Goal: Information Seeking & Learning: Learn about a topic

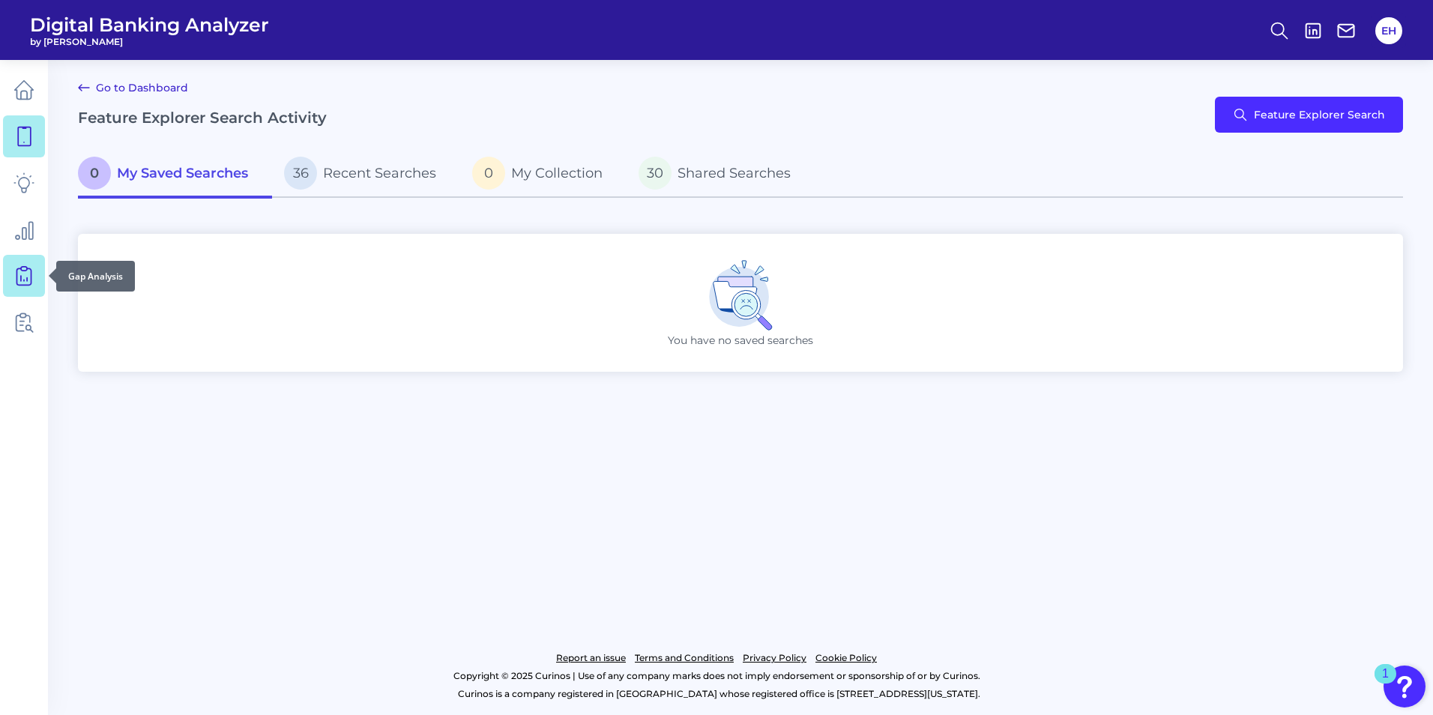
click at [25, 277] on icon at bounding box center [23, 275] width 21 height 21
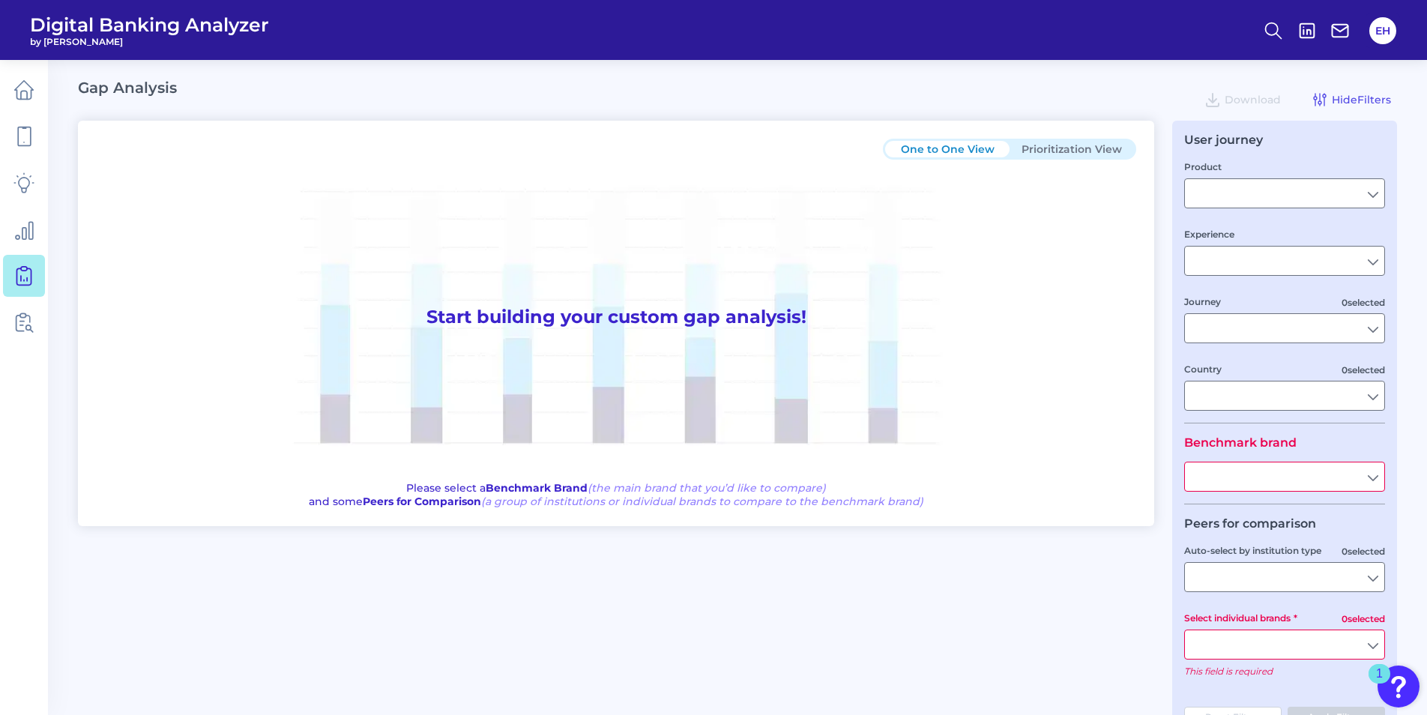
type input "Checking / Current Account"
type input "Mobile Servicing"
type input "Pre-Login Area, New Customer Onboarding, Login & Authentication, Accounts and t…"
type input "[GEOGRAPHIC_DATA]"
type input "Citizens Bank"
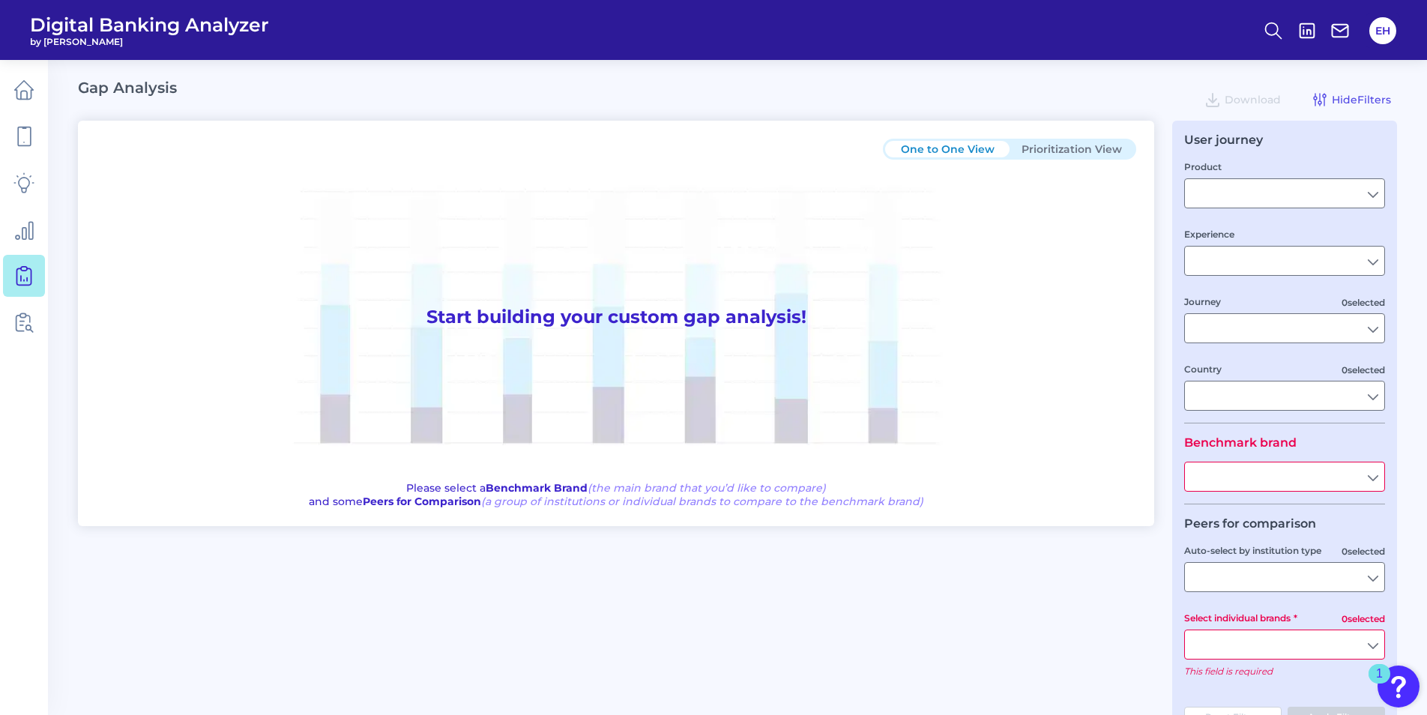
type input "All Select individual brands"
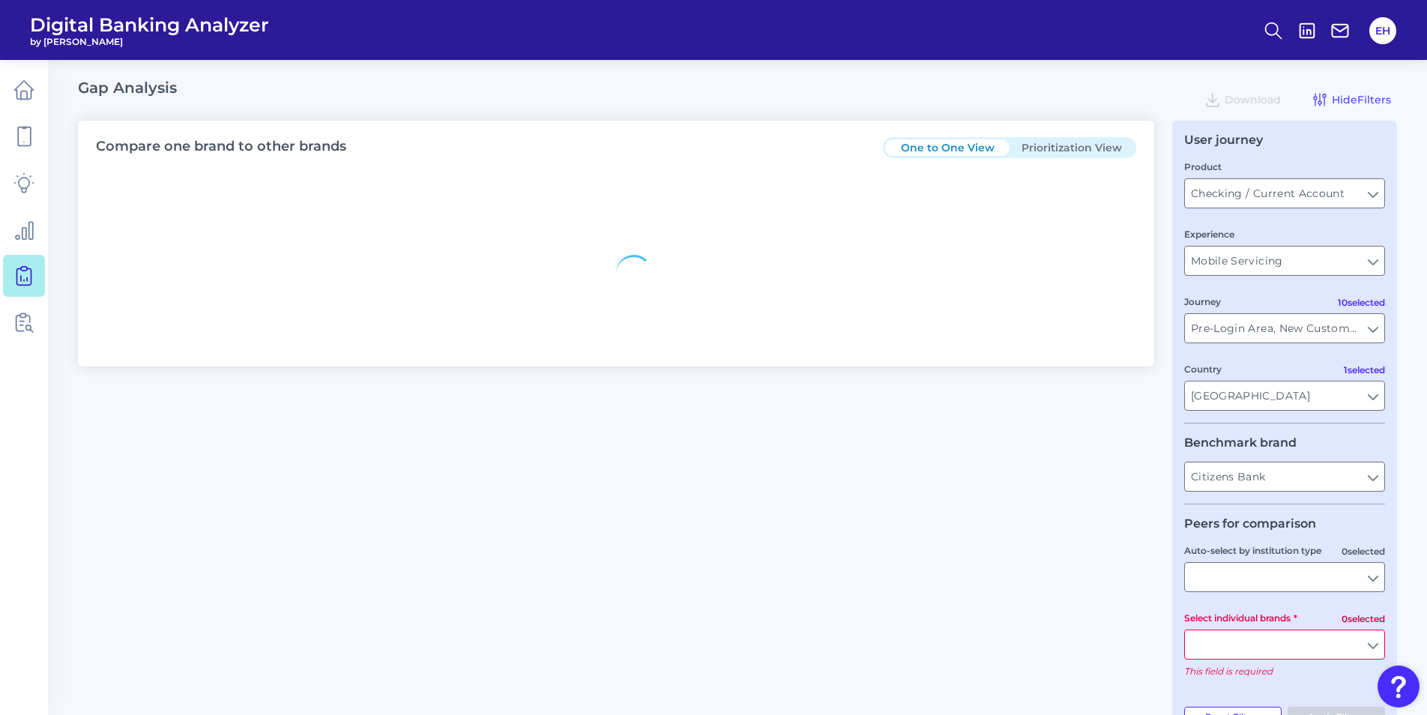
type input "All Journeys"
type input "All Countries"
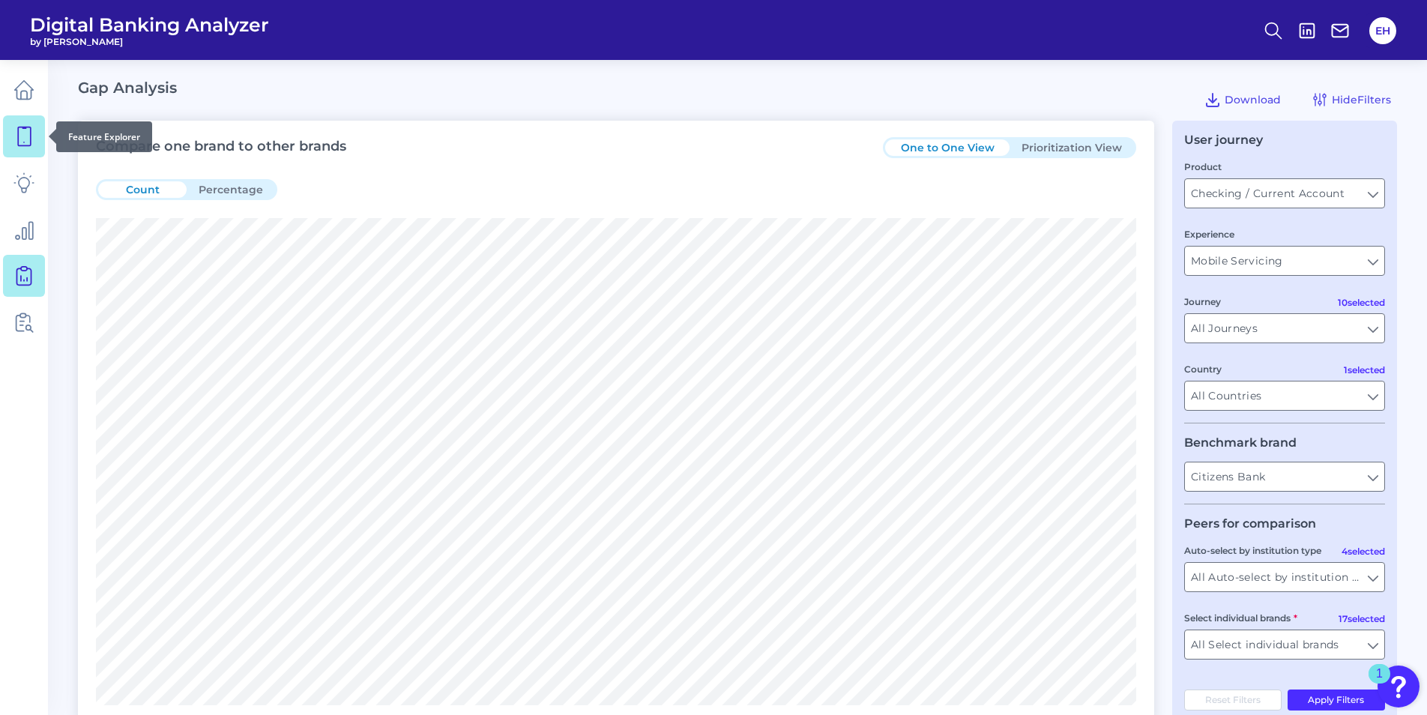
click at [16, 136] on icon at bounding box center [23, 136] width 21 height 21
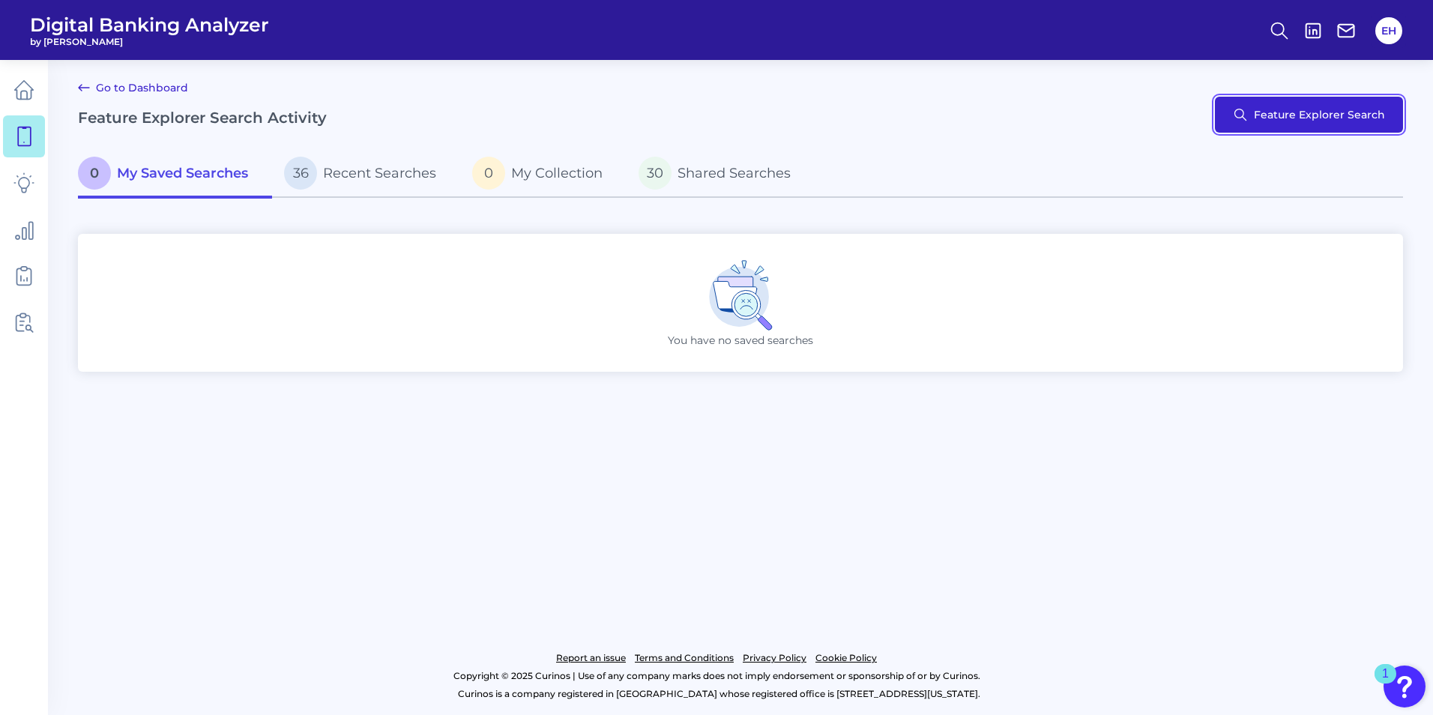
click at [1317, 117] on button "Feature Explorer Search" at bounding box center [1309, 115] width 188 height 36
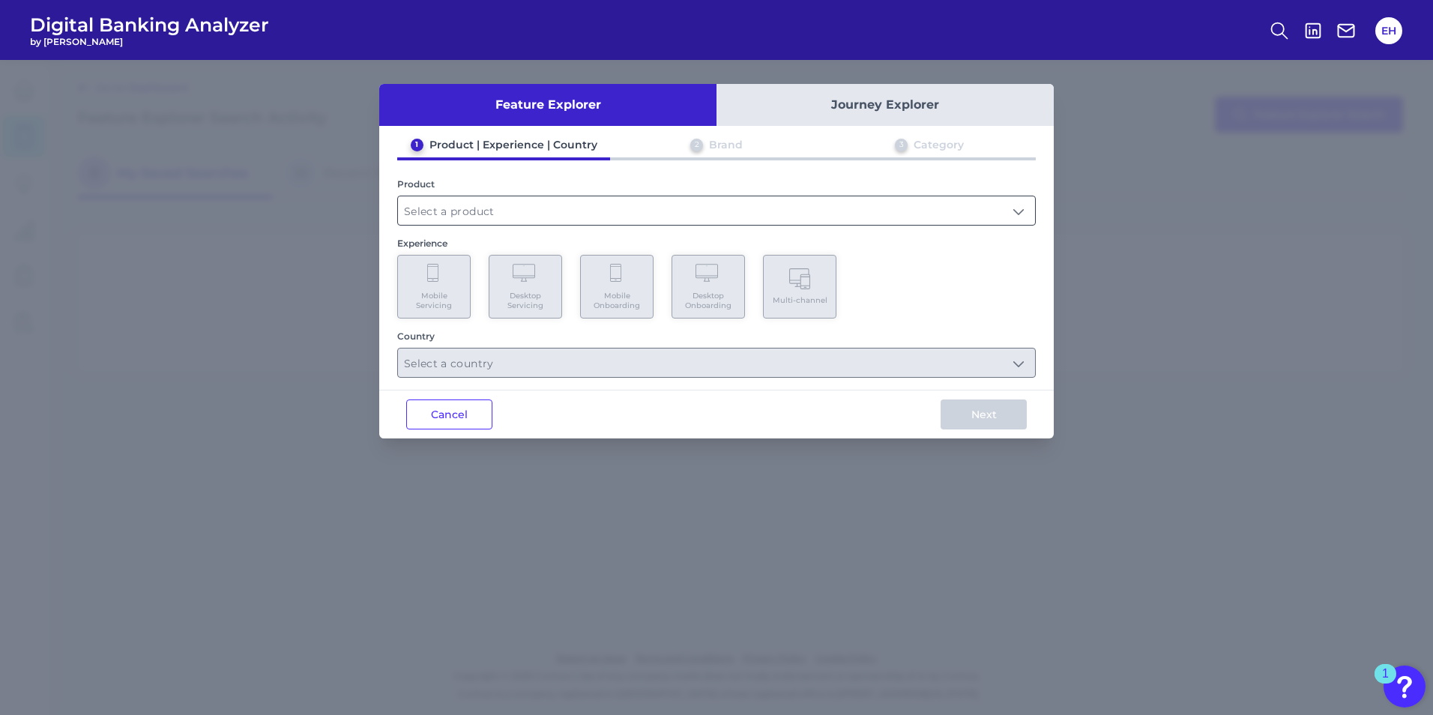
click at [931, 213] on input "text" at bounding box center [716, 210] width 637 height 28
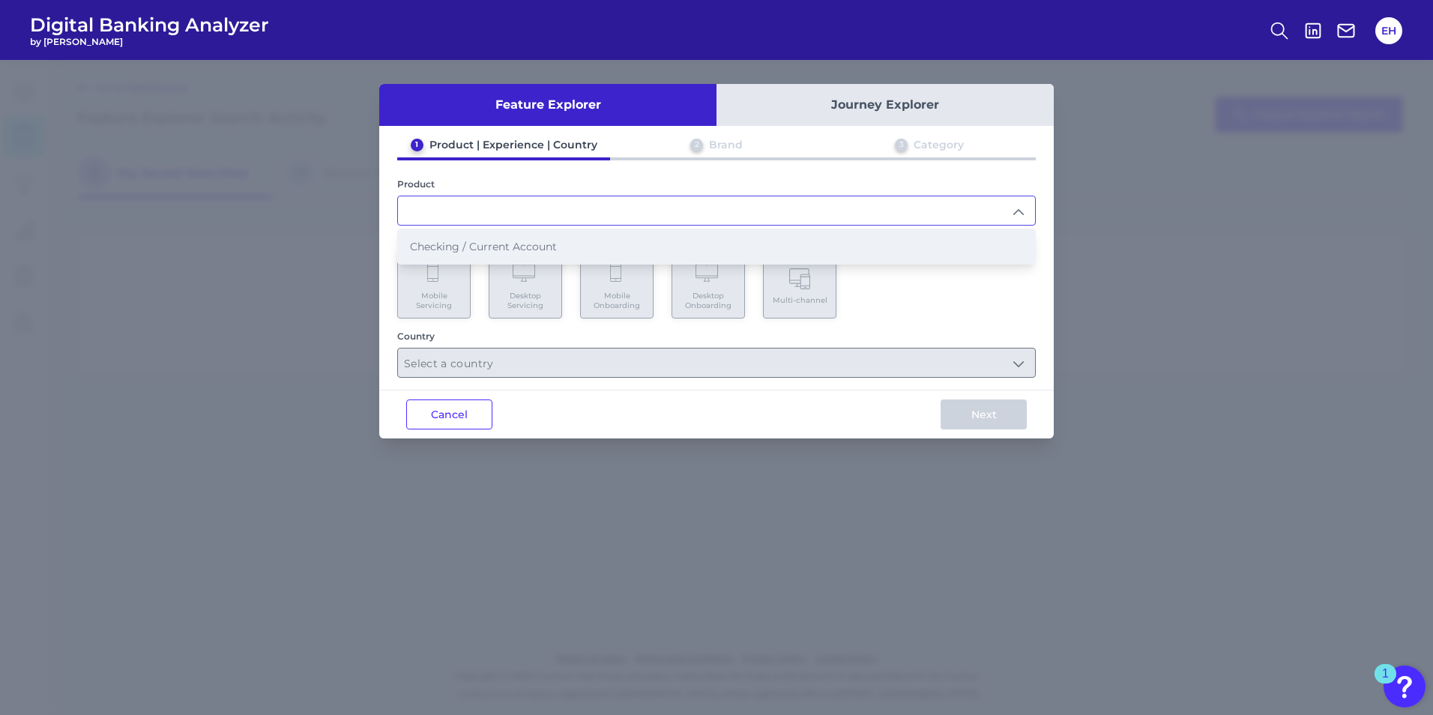
click at [557, 248] on li "Checking / Current Account" at bounding box center [716, 246] width 637 height 34
type input "Checking / Current Account"
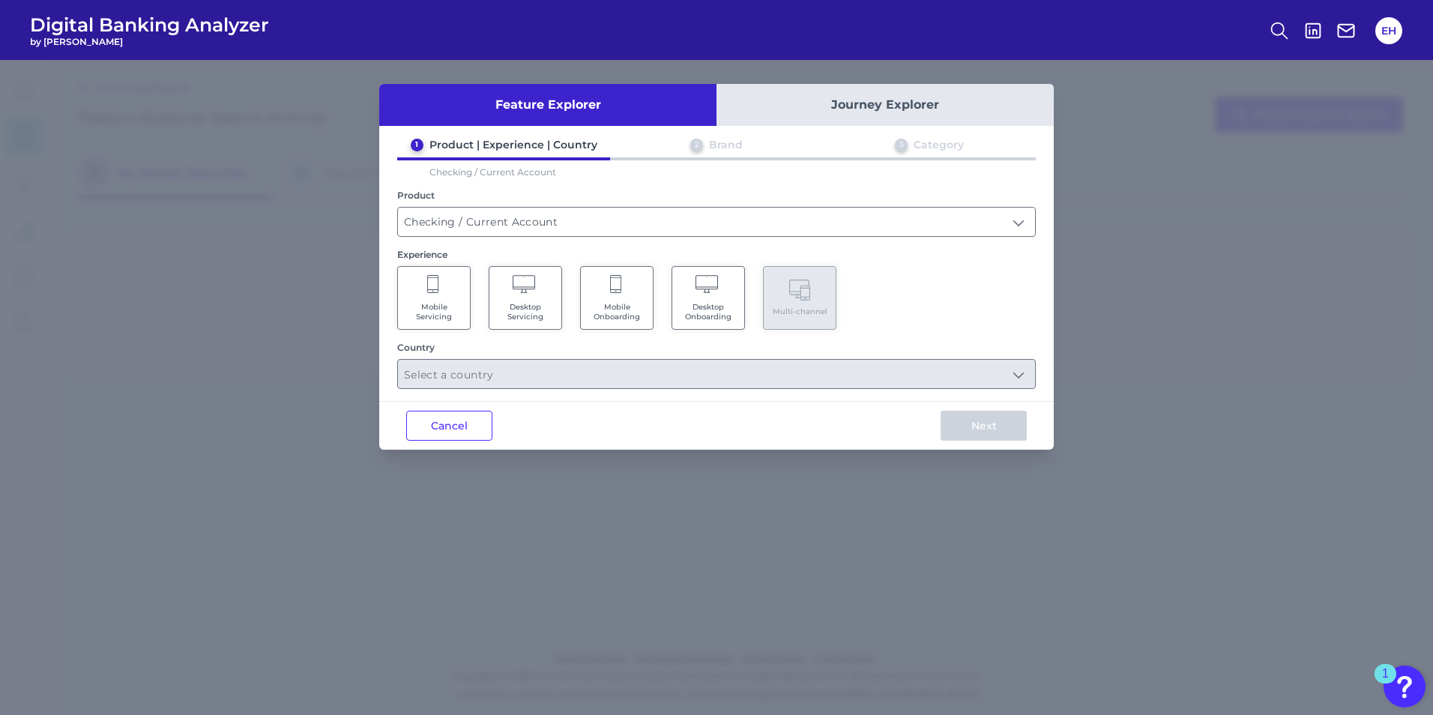
click at [605, 296] on Onboarding "Mobile Onboarding" at bounding box center [616, 298] width 73 height 64
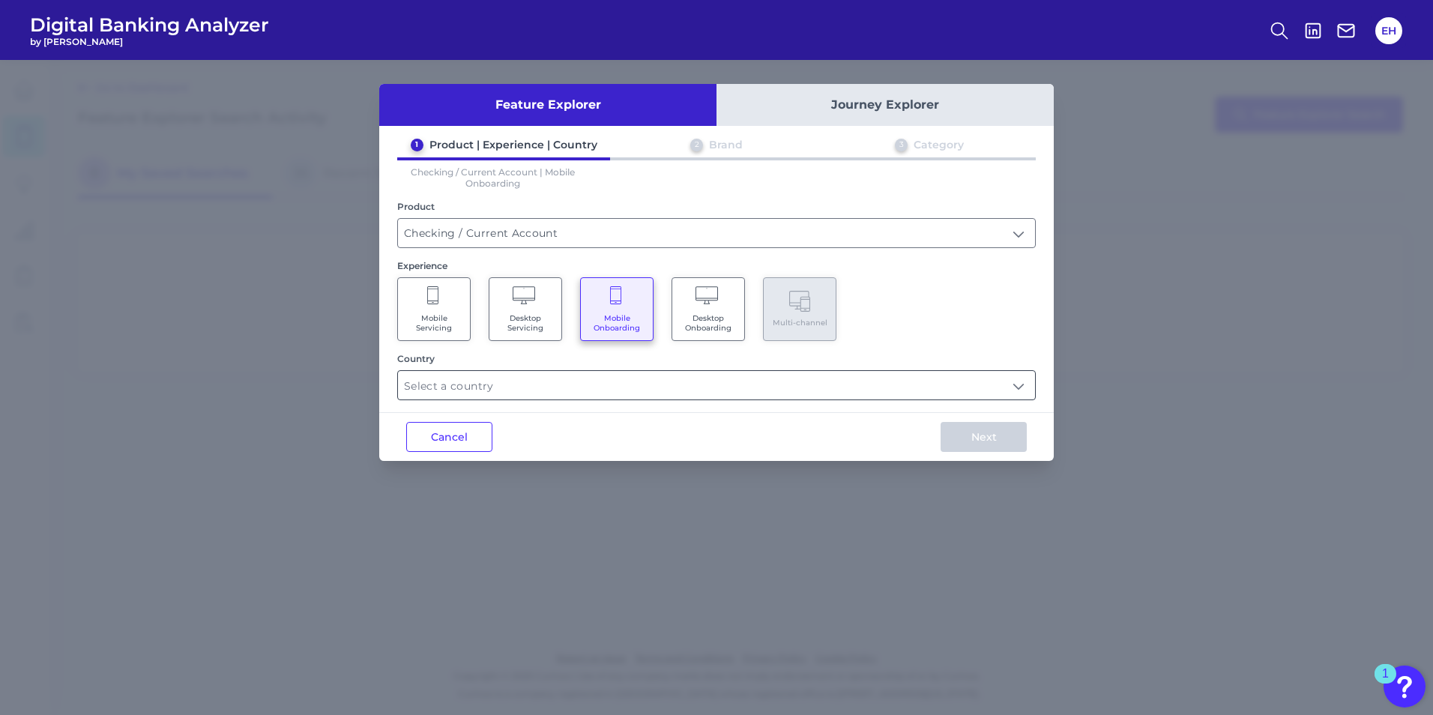
click at [779, 392] on input "text" at bounding box center [716, 385] width 637 height 28
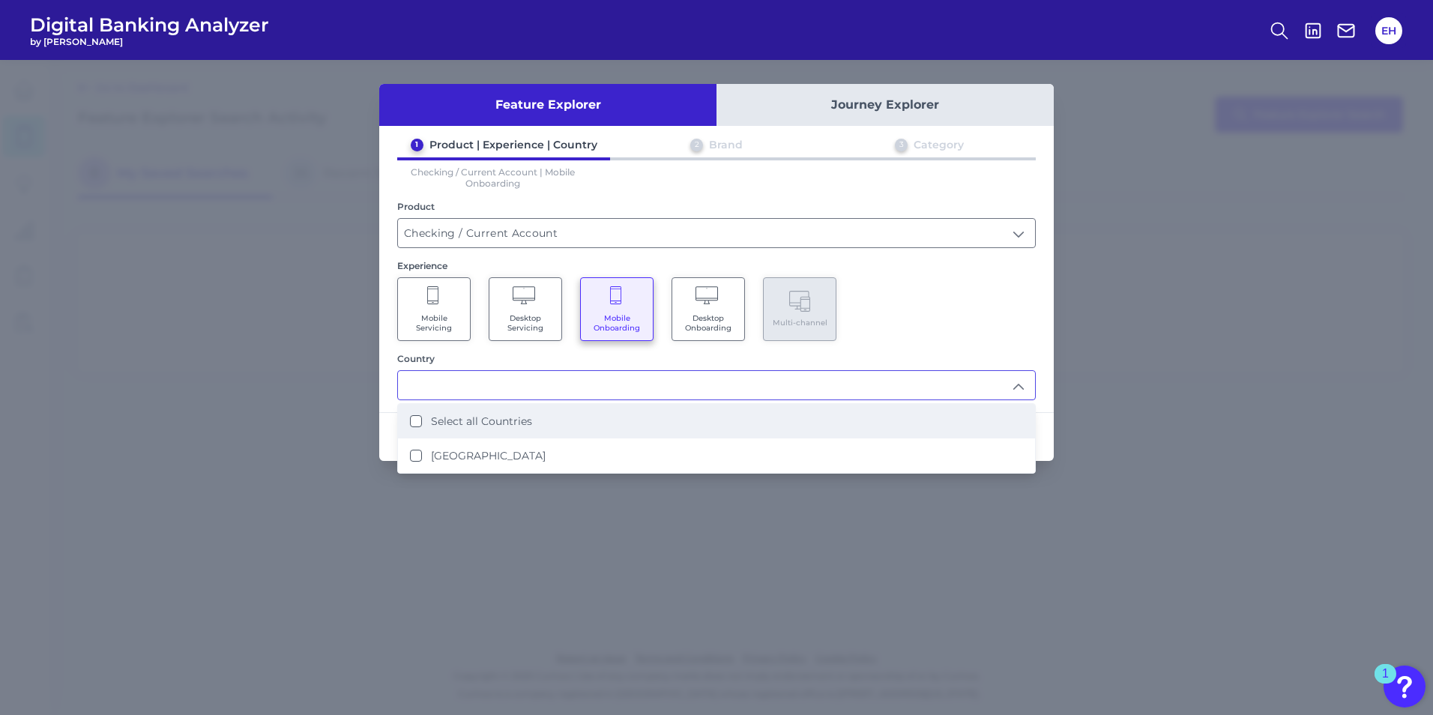
click at [480, 425] on label "Select all Countries" at bounding box center [481, 420] width 101 height 13
type input "Select all Countries"
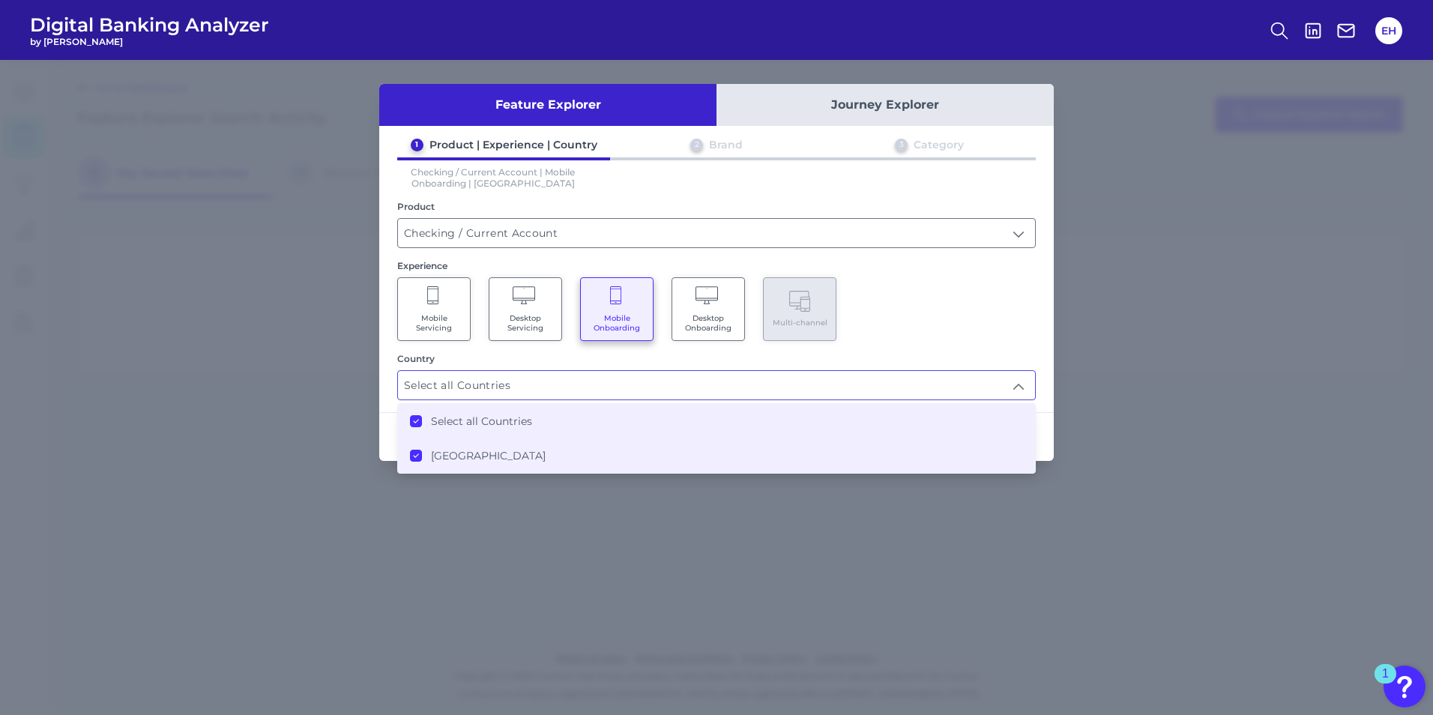
click at [1015, 318] on div "Mobile Servicing Desktop Servicing Mobile Onboarding Desktop Onboarding Multi-c…" at bounding box center [716, 309] width 638 height 64
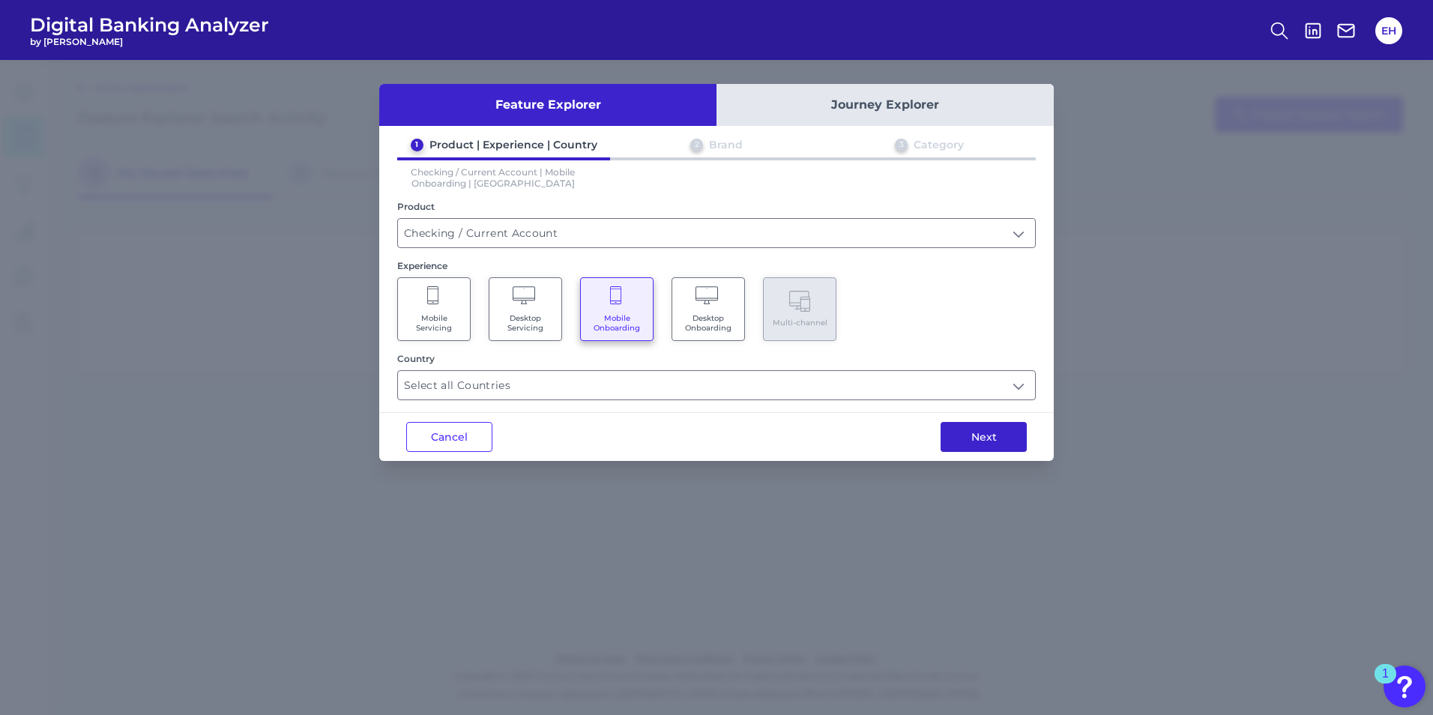
click at [997, 438] on button "Next" at bounding box center [983, 437] width 86 height 30
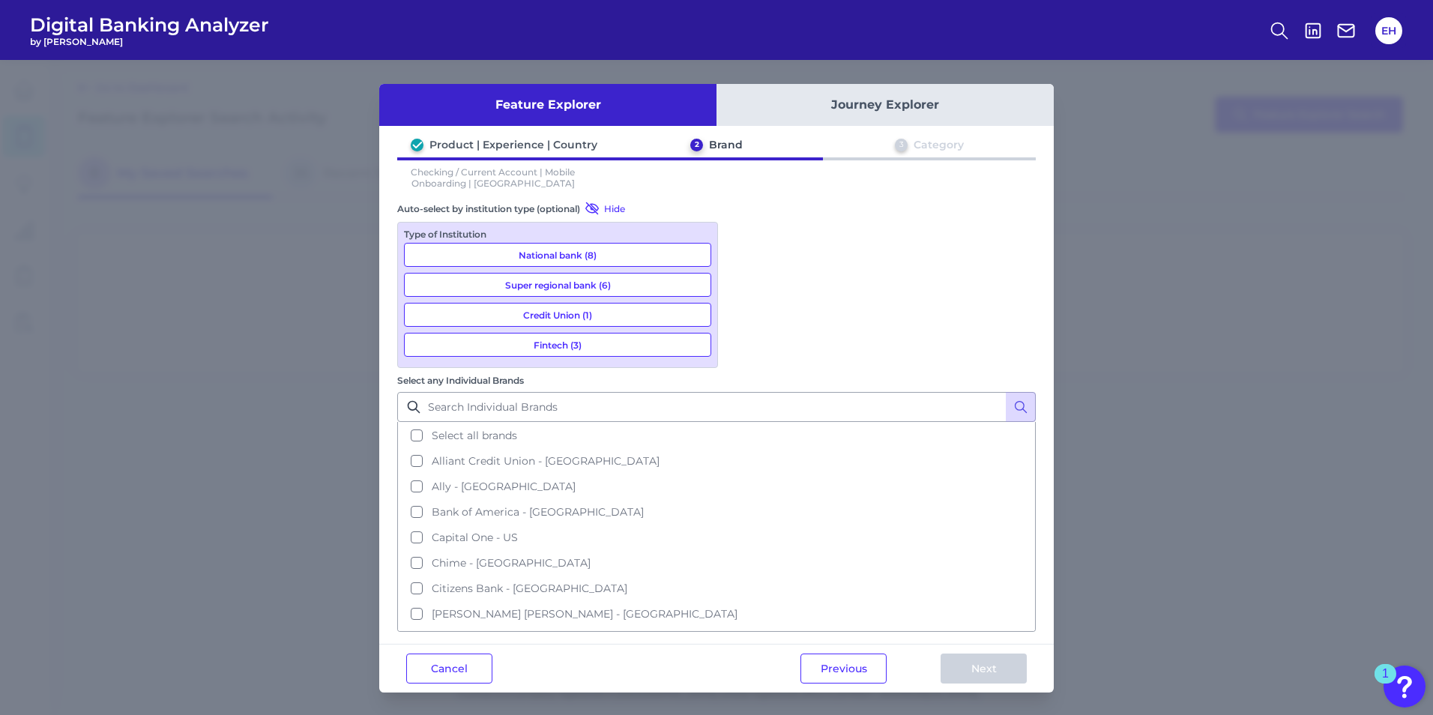
click at [558, 241] on div "Type of Institution National bank (8) Super regional bank (6) Credit Union (1) …" at bounding box center [557, 295] width 321 height 146
drag, startPoint x: 558, startPoint y: 241, endPoint x: 563, endPoint y: 274, distance: 33.3
click at [560, 259] on button "National bank (8)" at bounding box center [557, 255] width 307 height 24
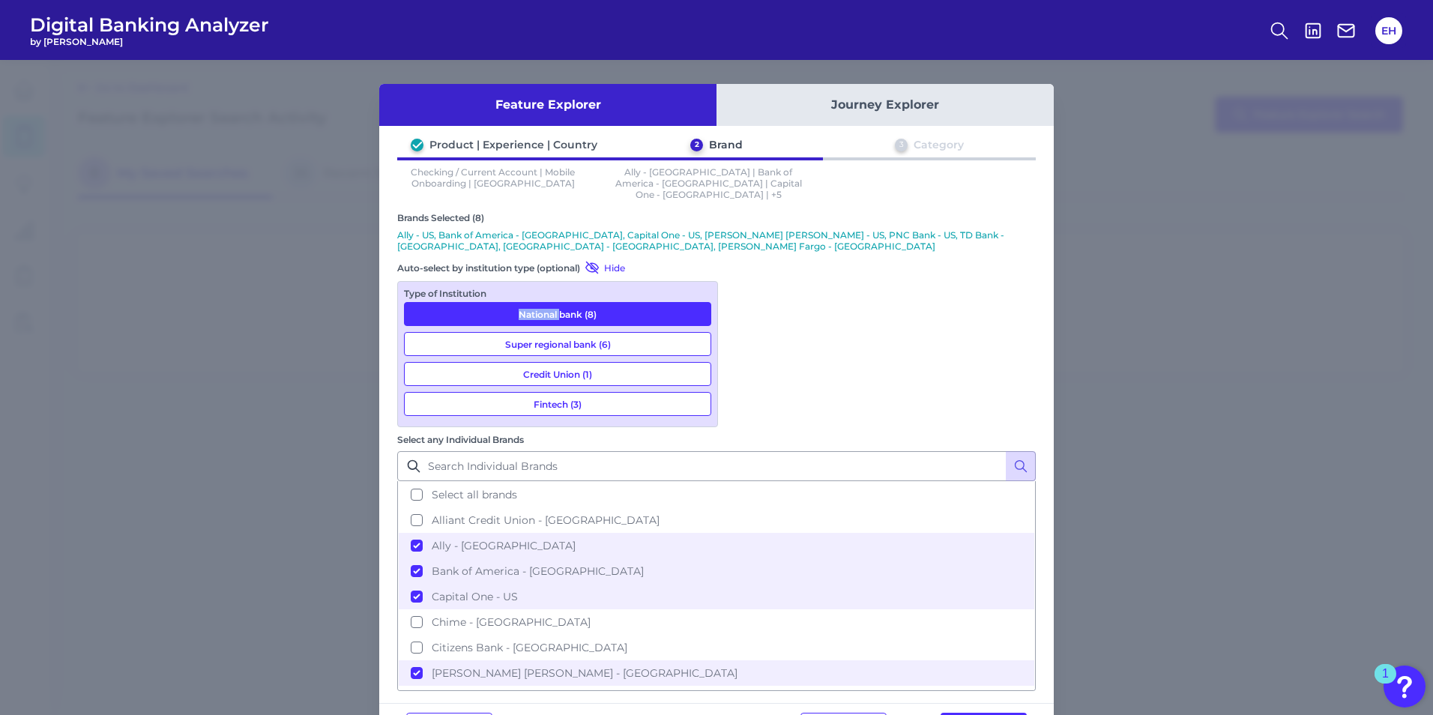
click at [563, 302] on button "National bank (8)" at bounding box center [557, 314] width 307 height 24
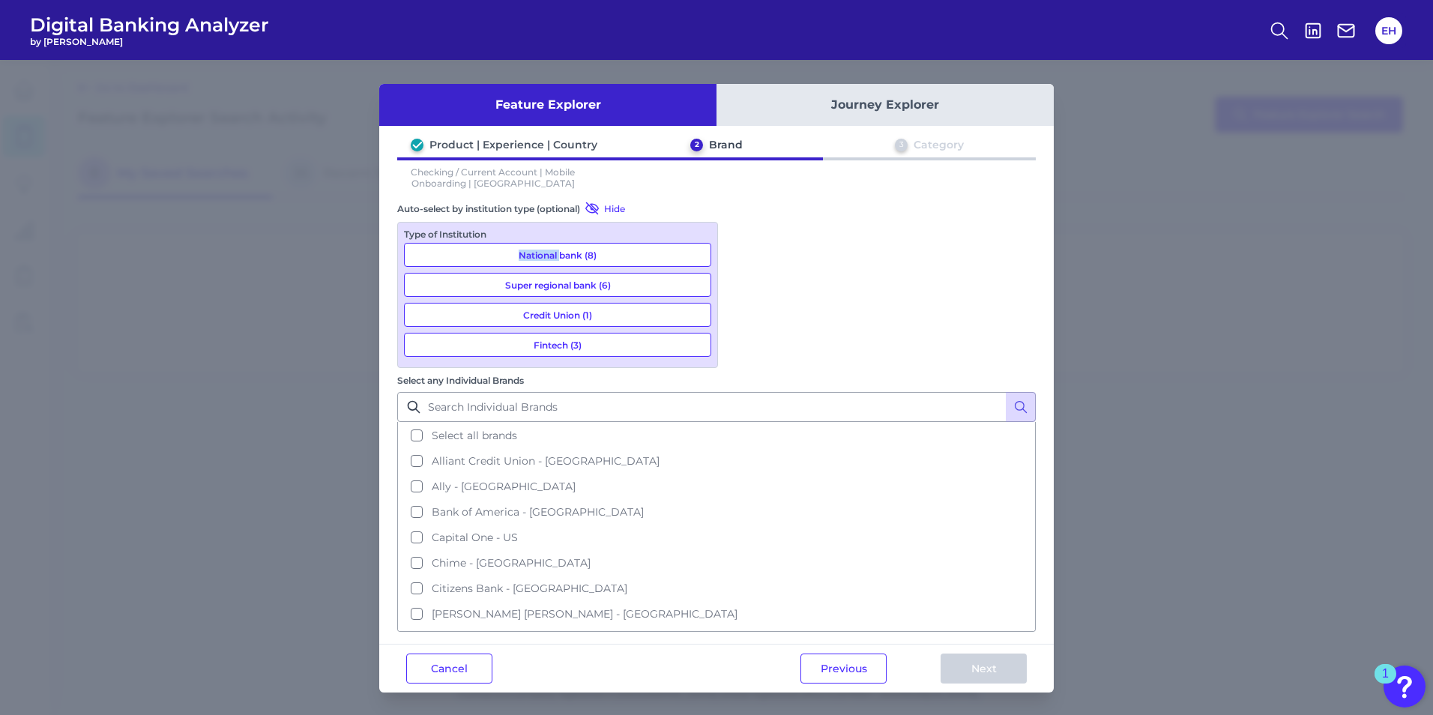
click at [581, 285] on button "Super regional bank (6)" at bounding box center [557, 285] width 307 height 24
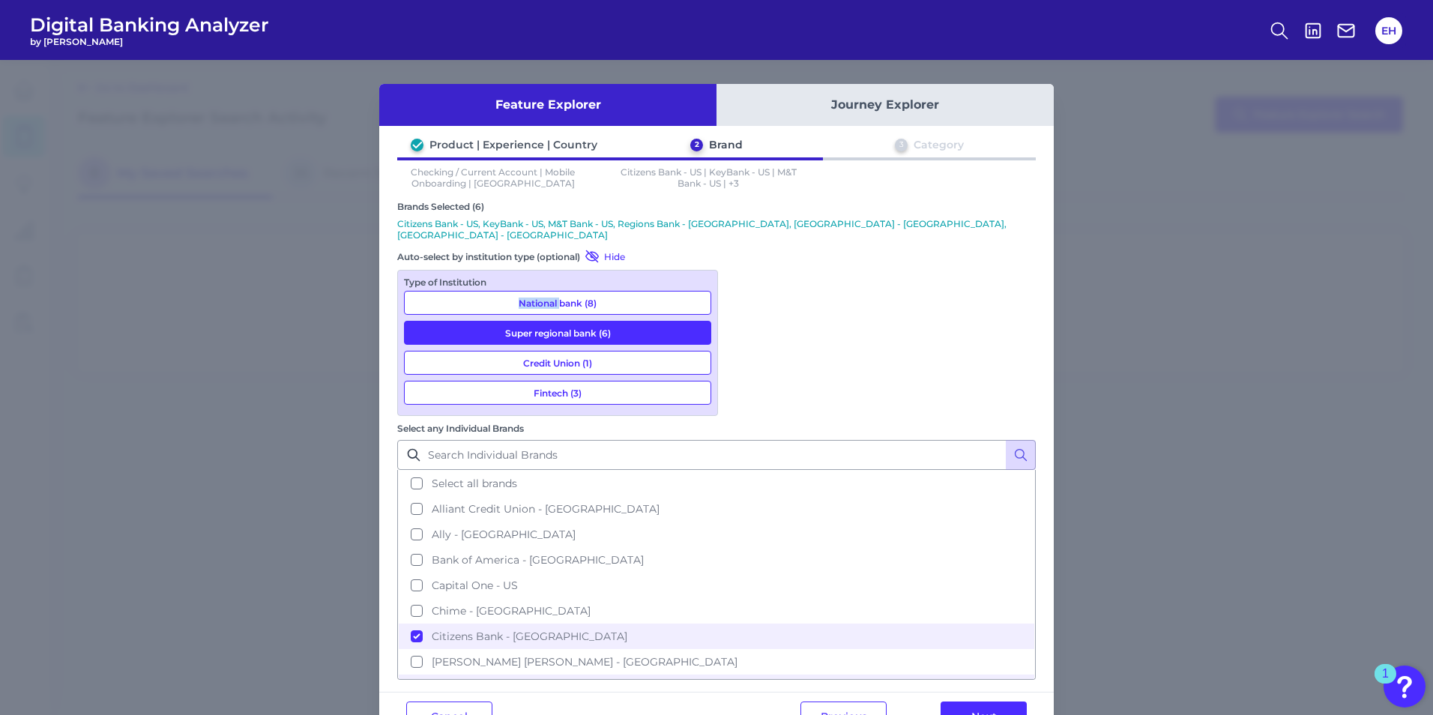
drag, startPoint x: 572, startPoint y: 288, endPoint x: 616, endPoint y: 297, distance: 44.4
click at [572, 291] on button "National bank (8)" at bounding box center [557, 303] width 307 height 24
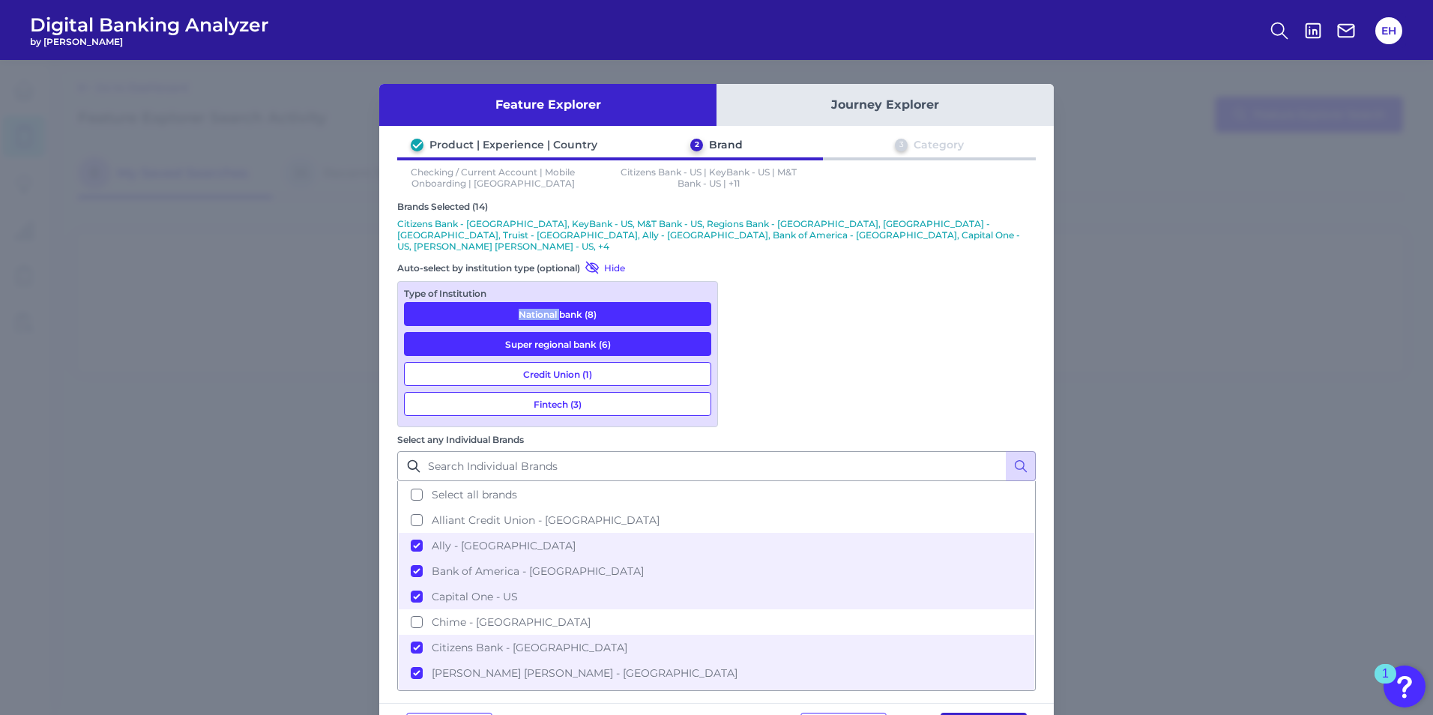
click at [982, 713] on button "Next" at bounding box center [983, 728] width 86 height 30
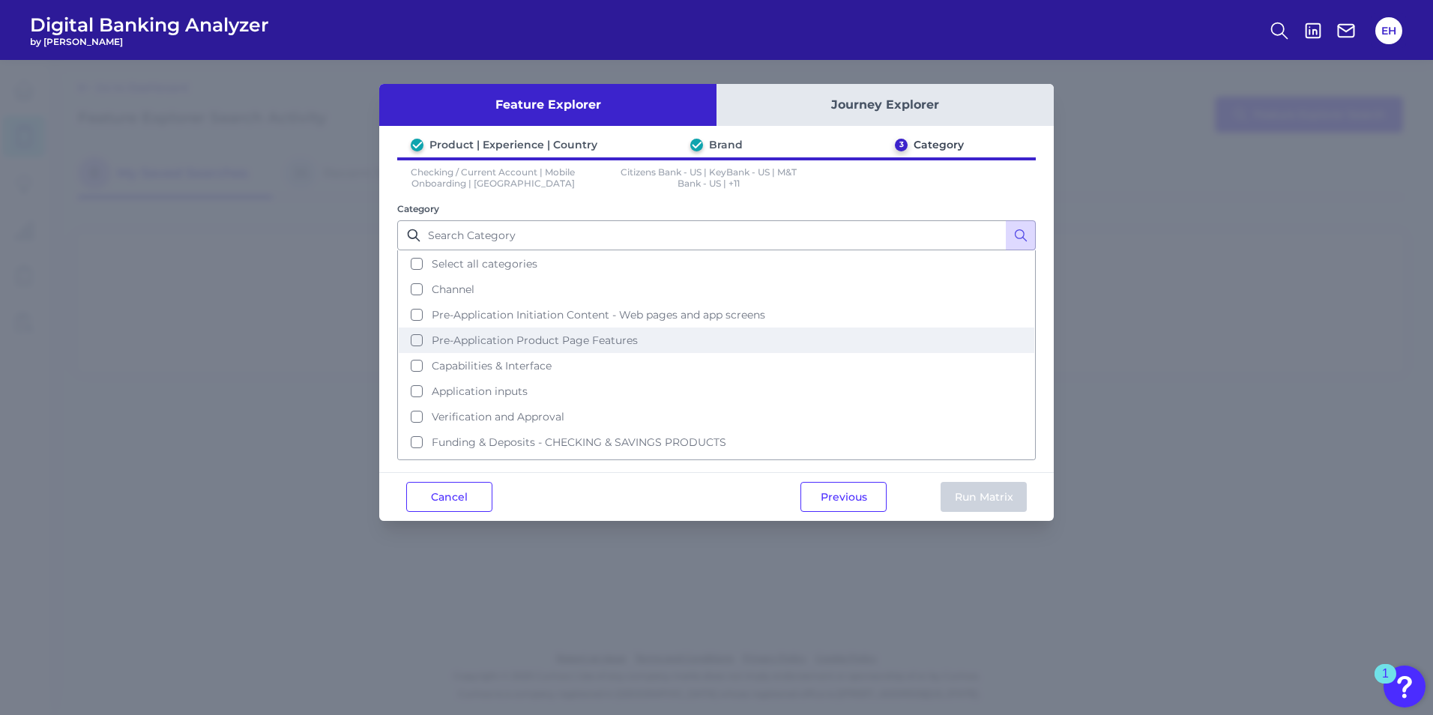
click at [417, 339] on button "Pre-Application Product Page Features" at bounding box center [716, 339] width 635 height 25
click at [1003, 495] on button "Run Matrix" at bounding box center [983, 497] width 86 height 30
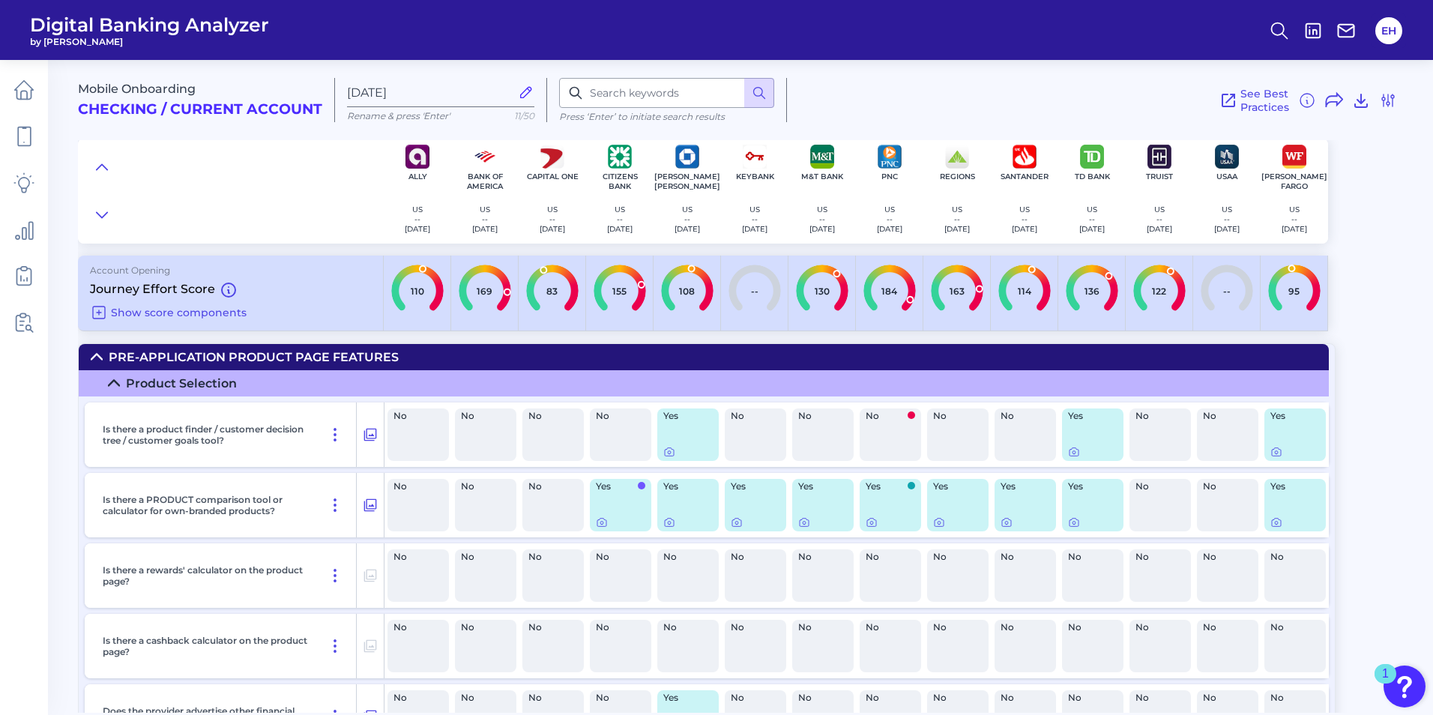
click at [98, 355] on icon at bounding box center [96, 356] width 10 height 5
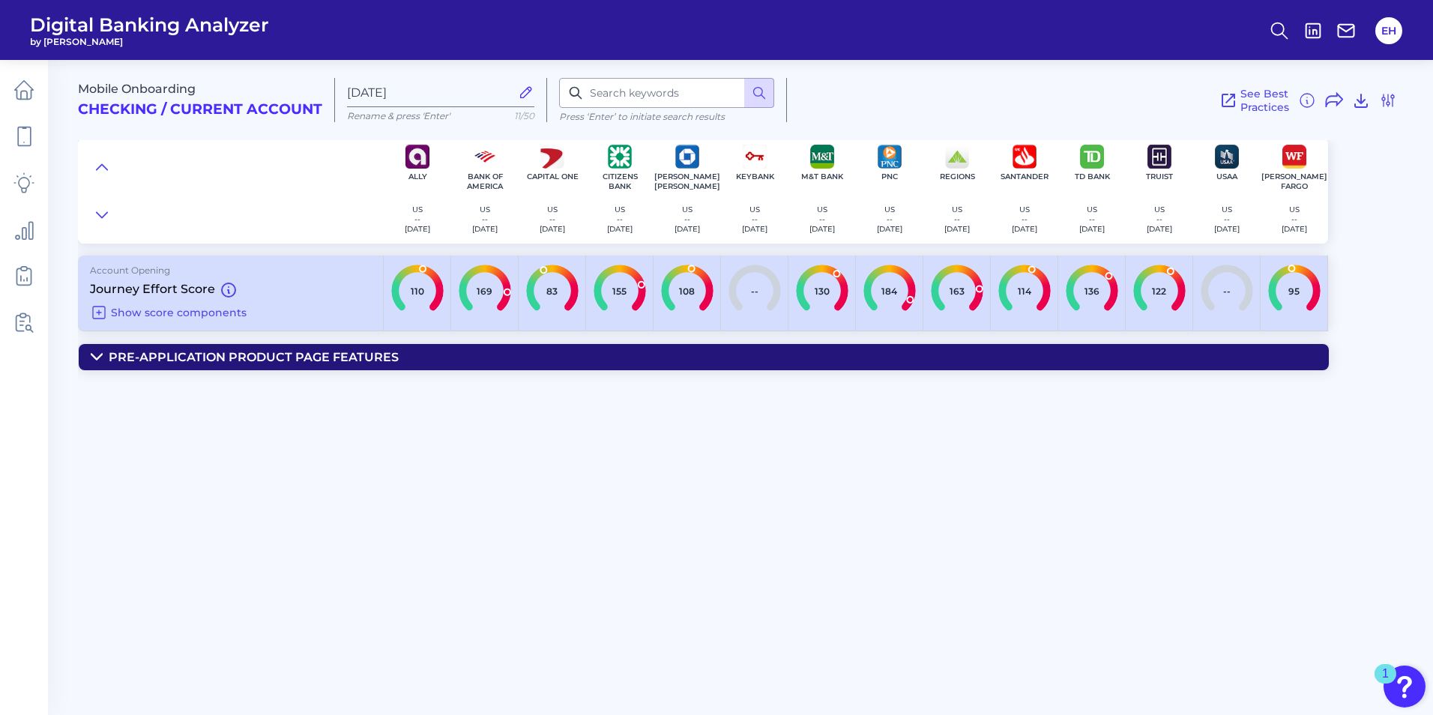
click at [97, 352] on icon at bounding box center [97, 357] width 12 height 12
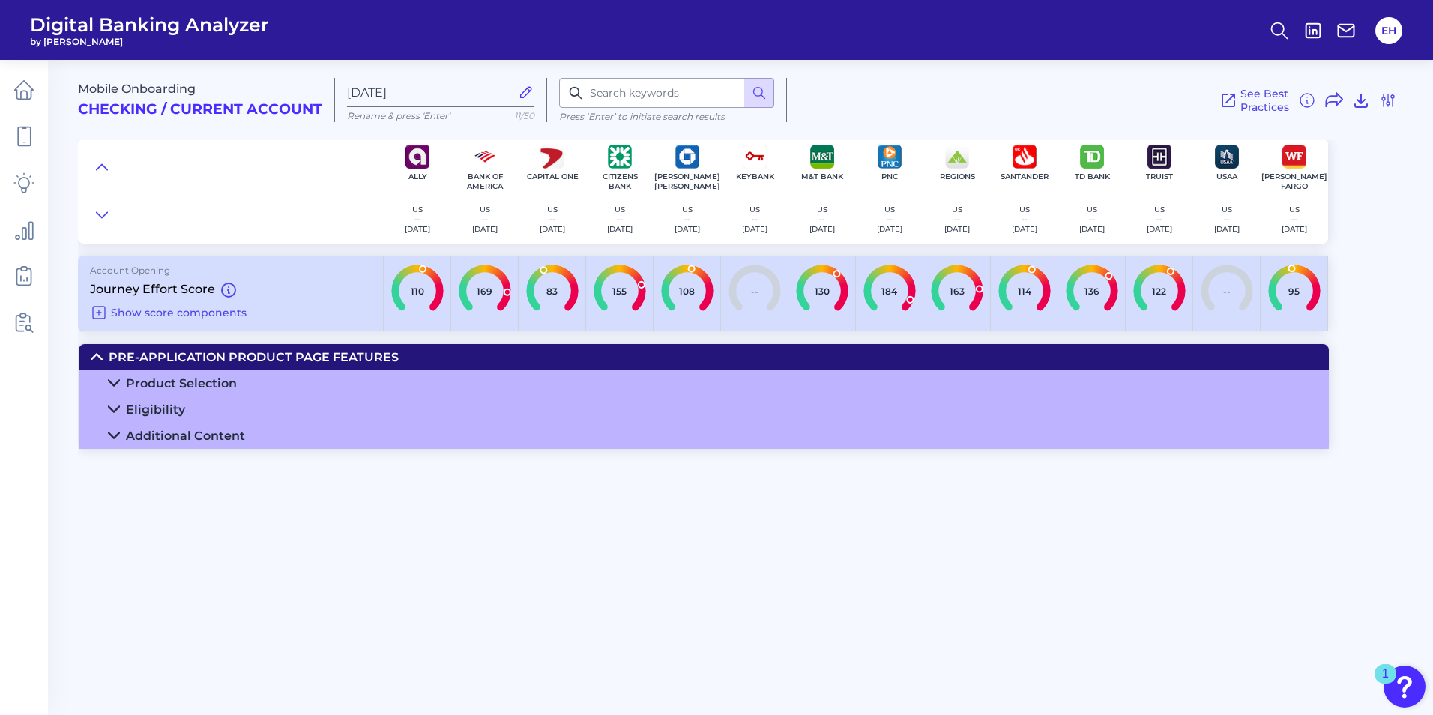
click at [115, 434] on icon at bounding box center [114, 435] width 12 height 12
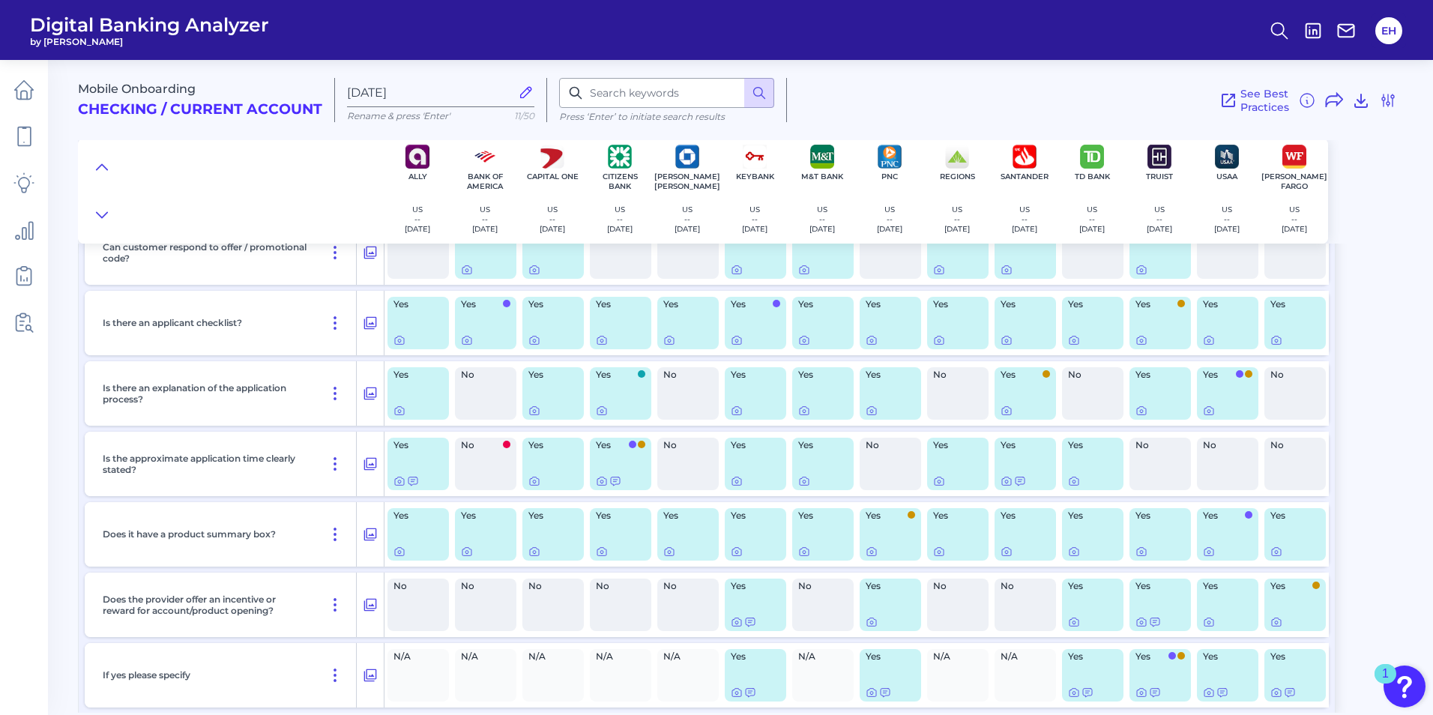
scroll to position [309, 0]
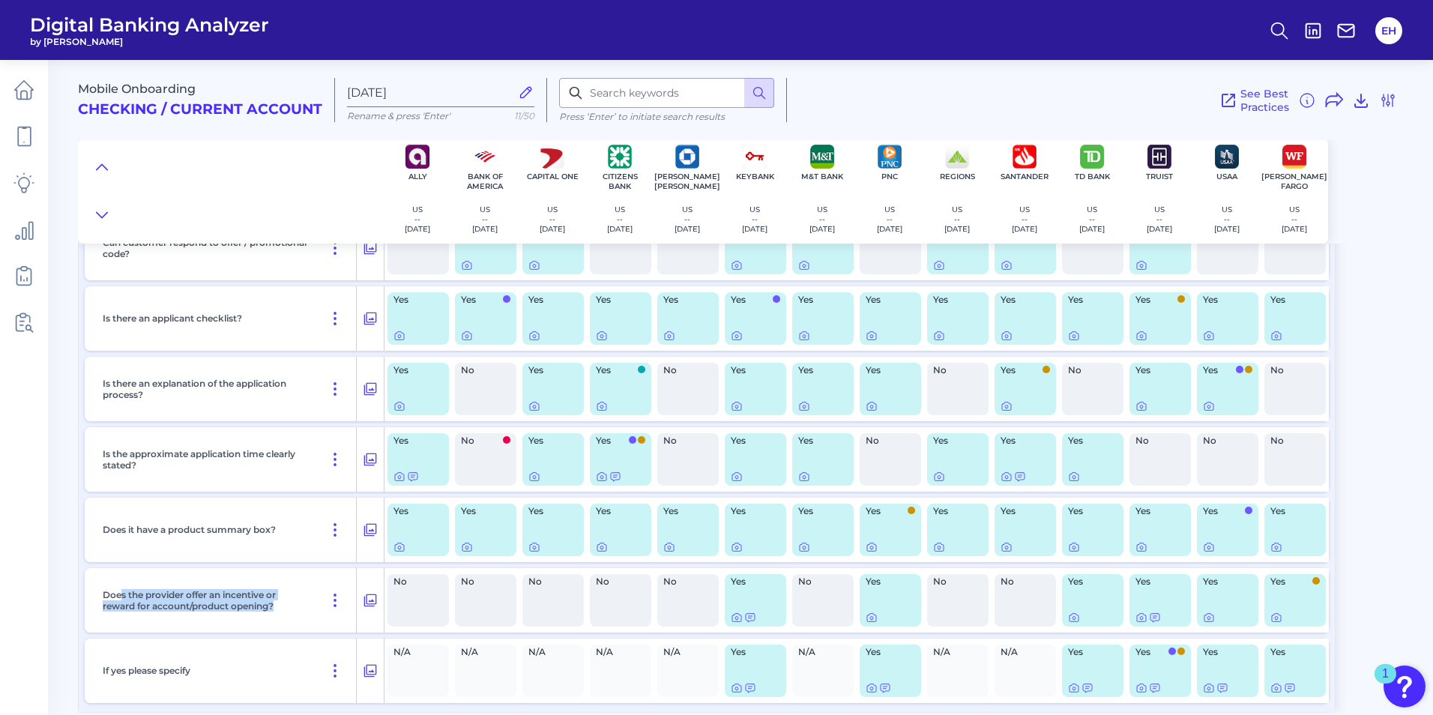
drag, startPoint x: 121, startPoint y: 597, endPoint x: 311, endPoint y: 611, distance: 190.8
click at [311, 611] on div "Does the provider offer an incentive or reward for account/product opening?" at bounding box center [227, 600] width 260 height 64
click at [737, 617] on icon at bounding box center [737, 617] width 12 height 12
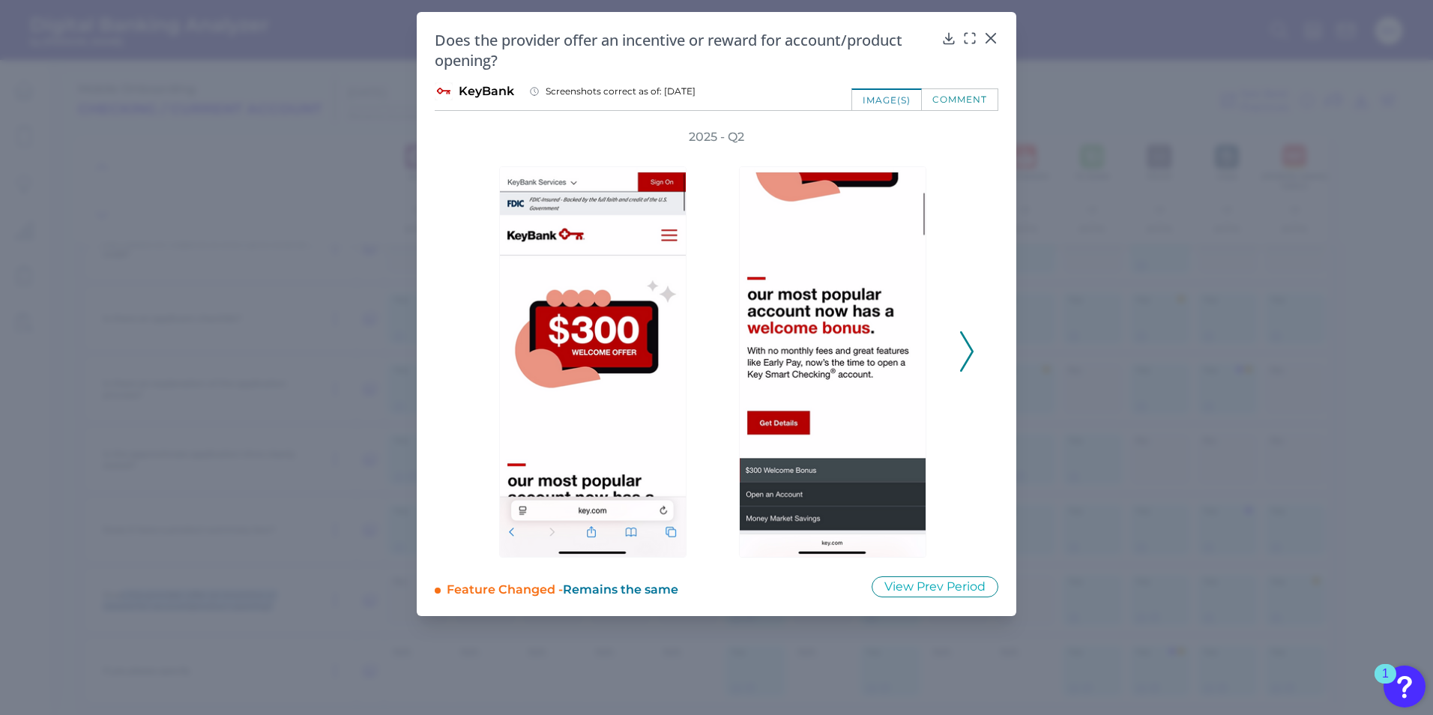
click at [970, 347] on polyline at bounding box center [966, 351] width 11 height 38
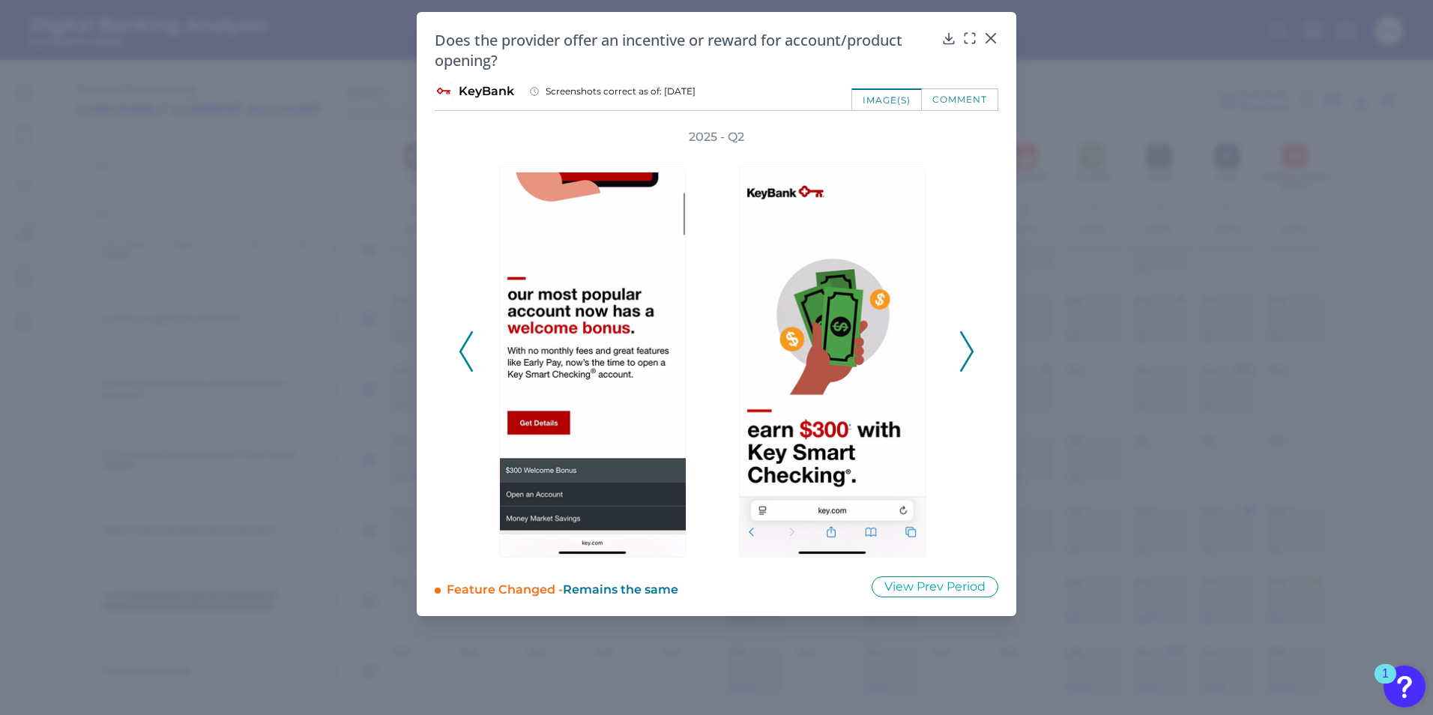
click at [970, 347] on polyline at bounding box center [966, 351] width 11 height 38
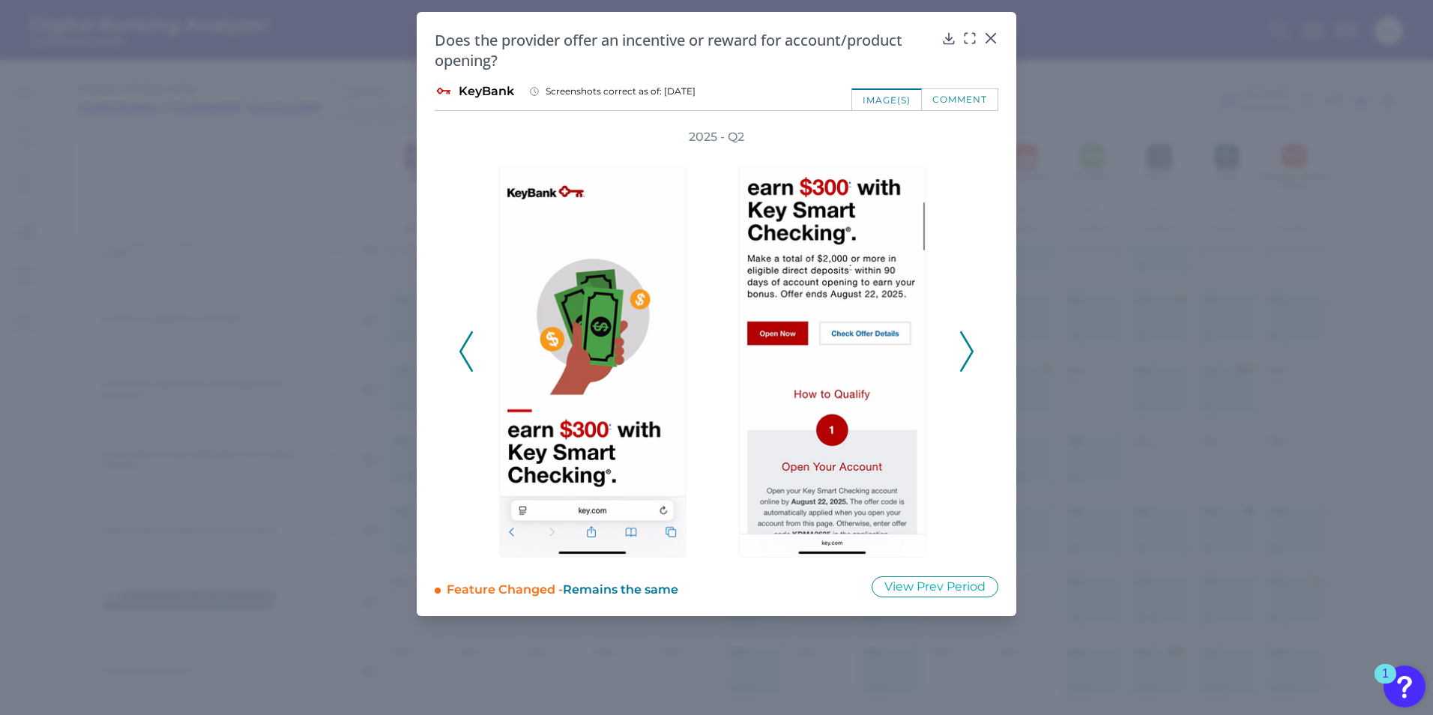
click at [972, 352] on polyline at bounding box center [966, 351] width 11 height 38
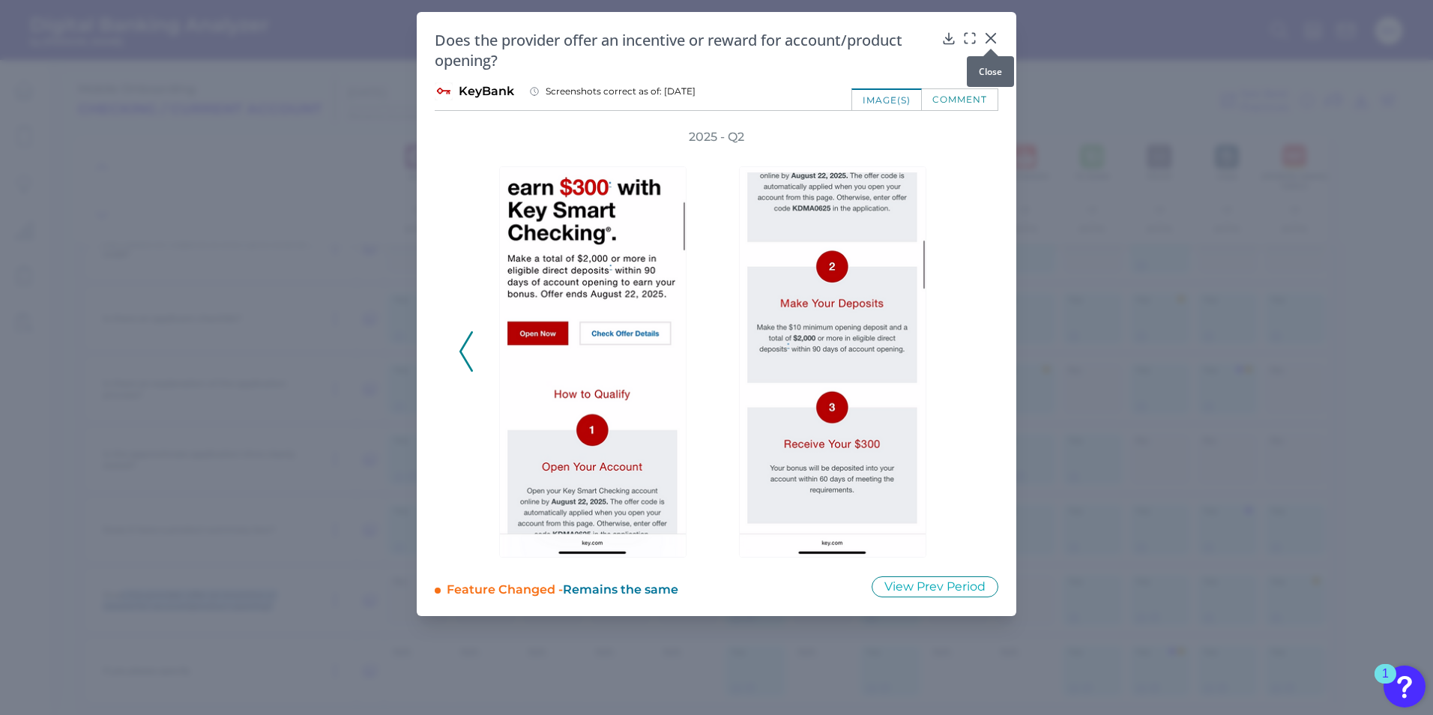
click at [991, 37] on icon at bounding box center [990, 38] width 9 height 9
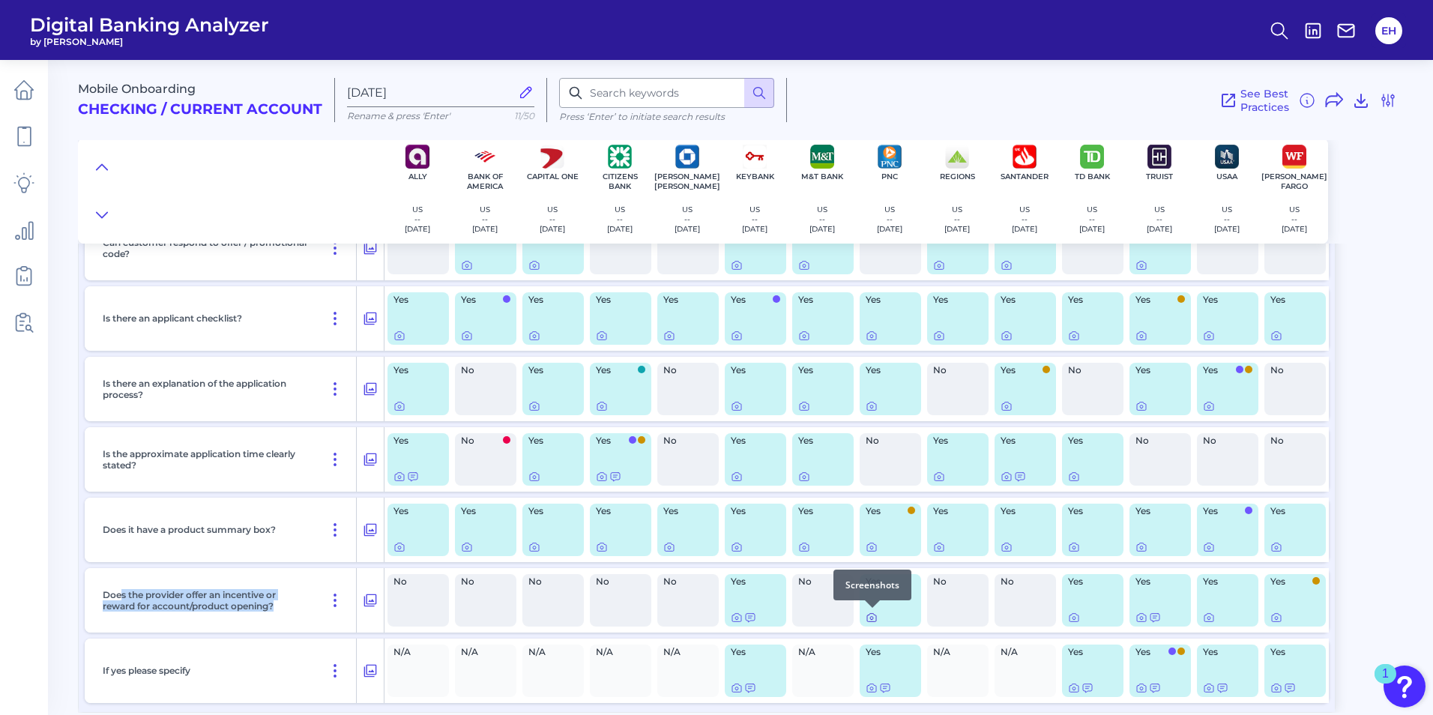
click at [868, 617] on icon at bounding box center [871, 617] width 12 height 12
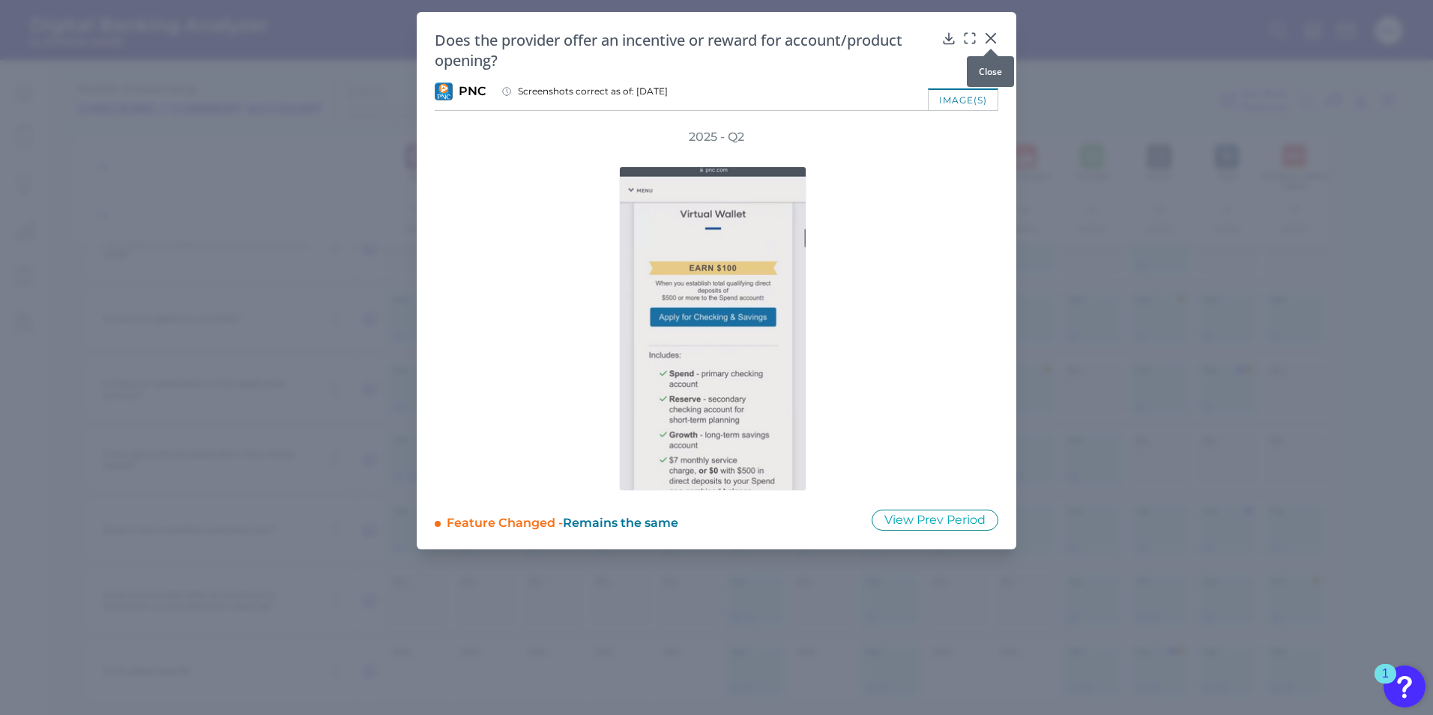
click at [993, 43] on div at bounding box center [990, 48] width 15 height 15
click at [992, 37] on icon at bounding box center [990, 38] width 9 height 9
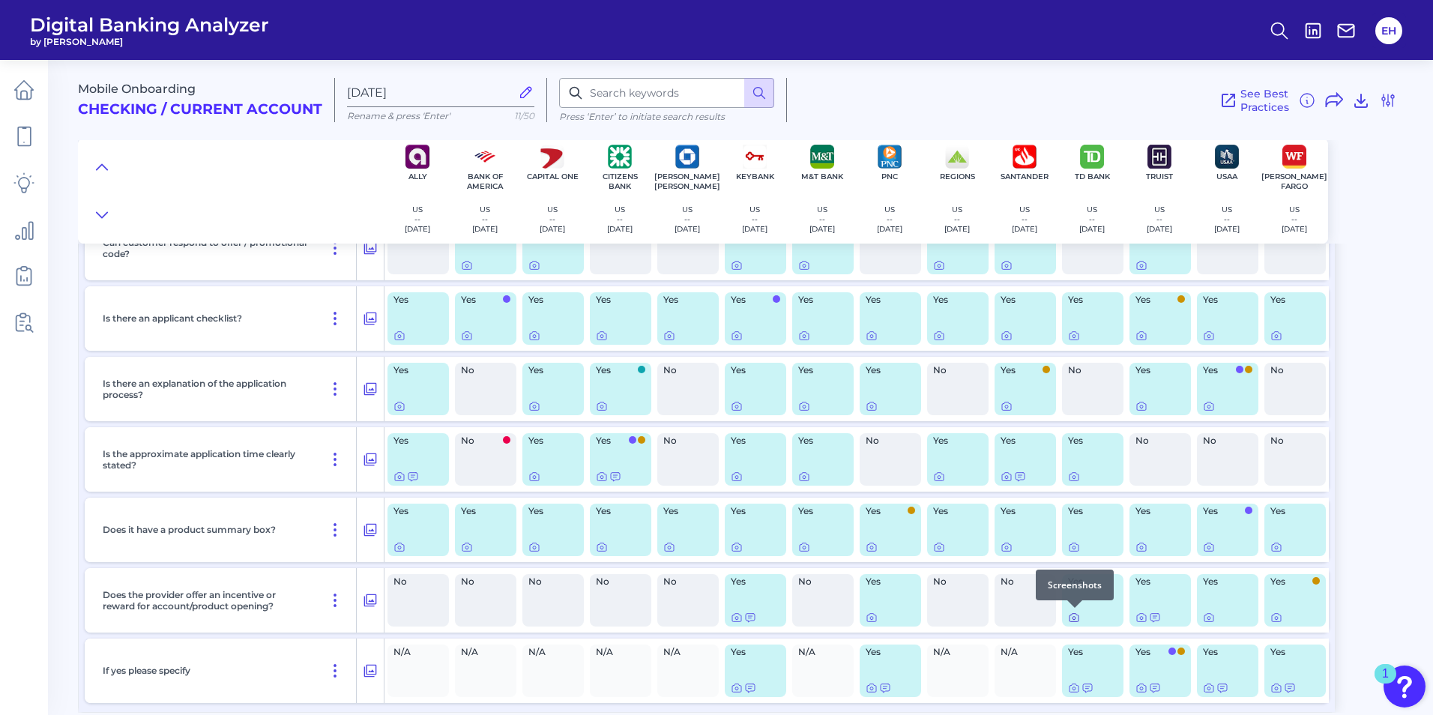
click at [1071, 617] on icon at bounding box center [1074, 617] width 12 height 12
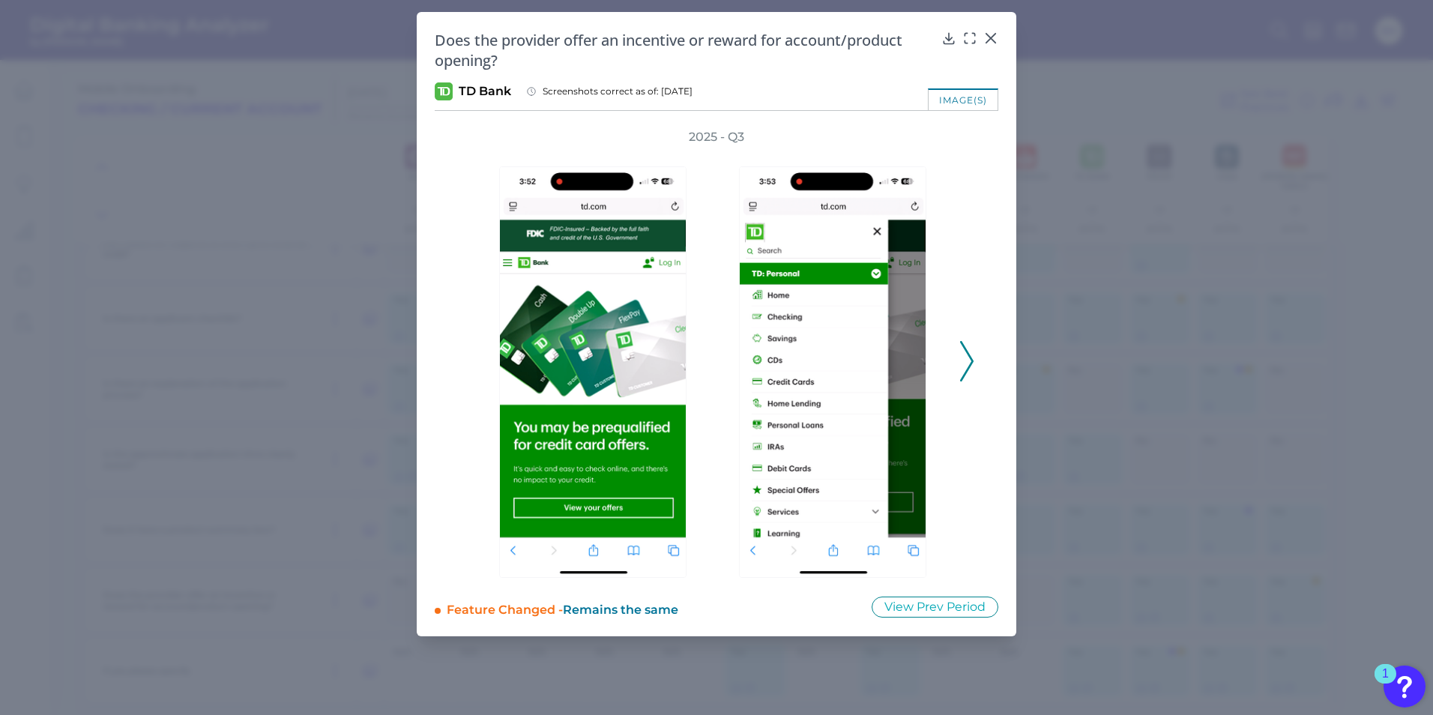
click at [970, 356] on icon at bounding box center [966, 361] width 13 height 40
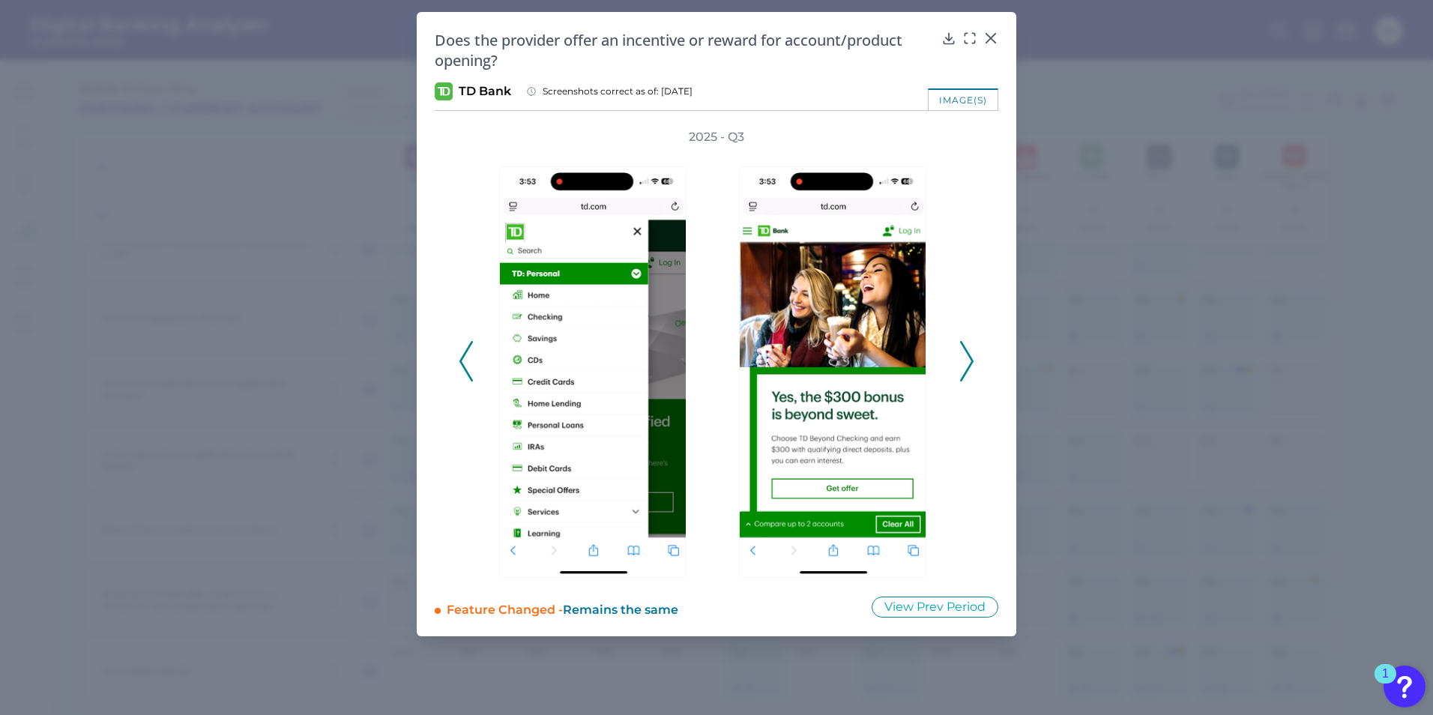
click at [967, 355] on icon at bounding box center [966, 361] width 13 height 40
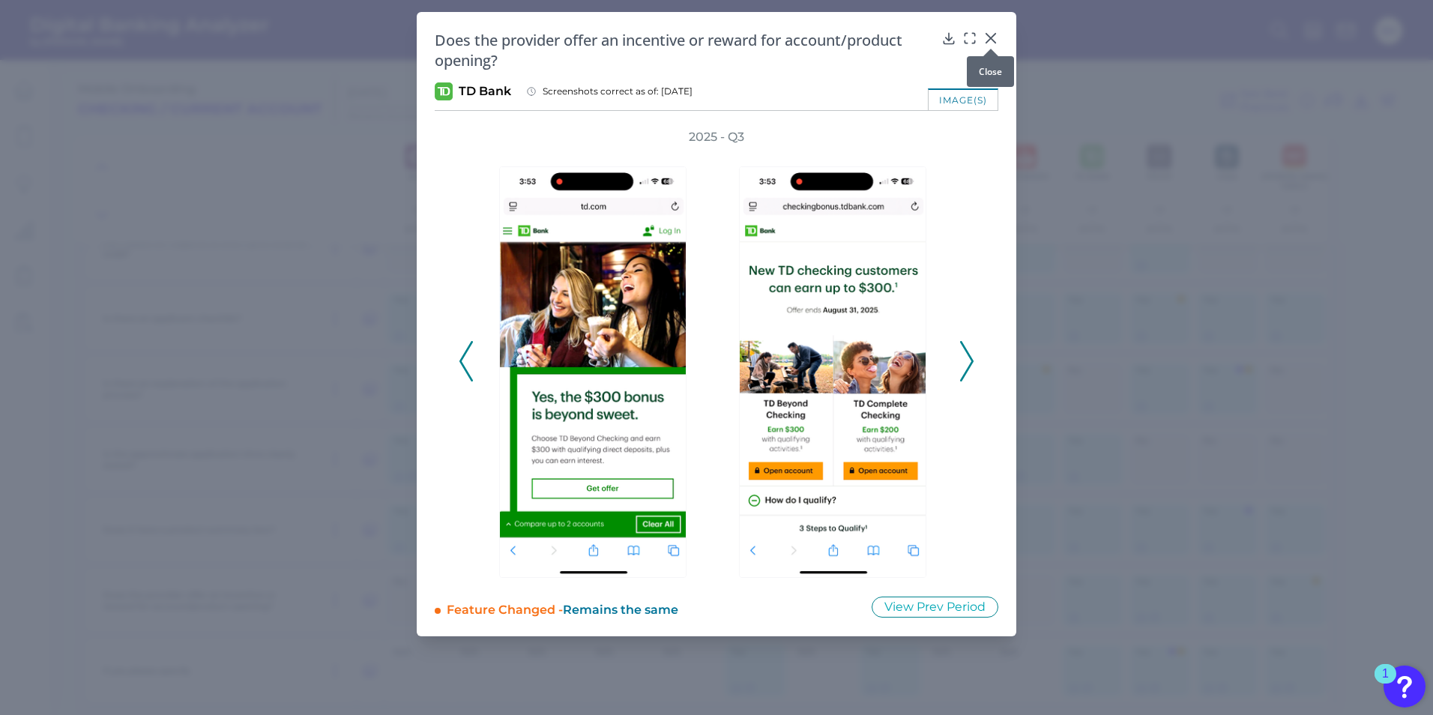
click at [992, 38] on icon at bounding box center [990, 38] width 15 height 15
